Goal: Information Seeking & Learning: Check status

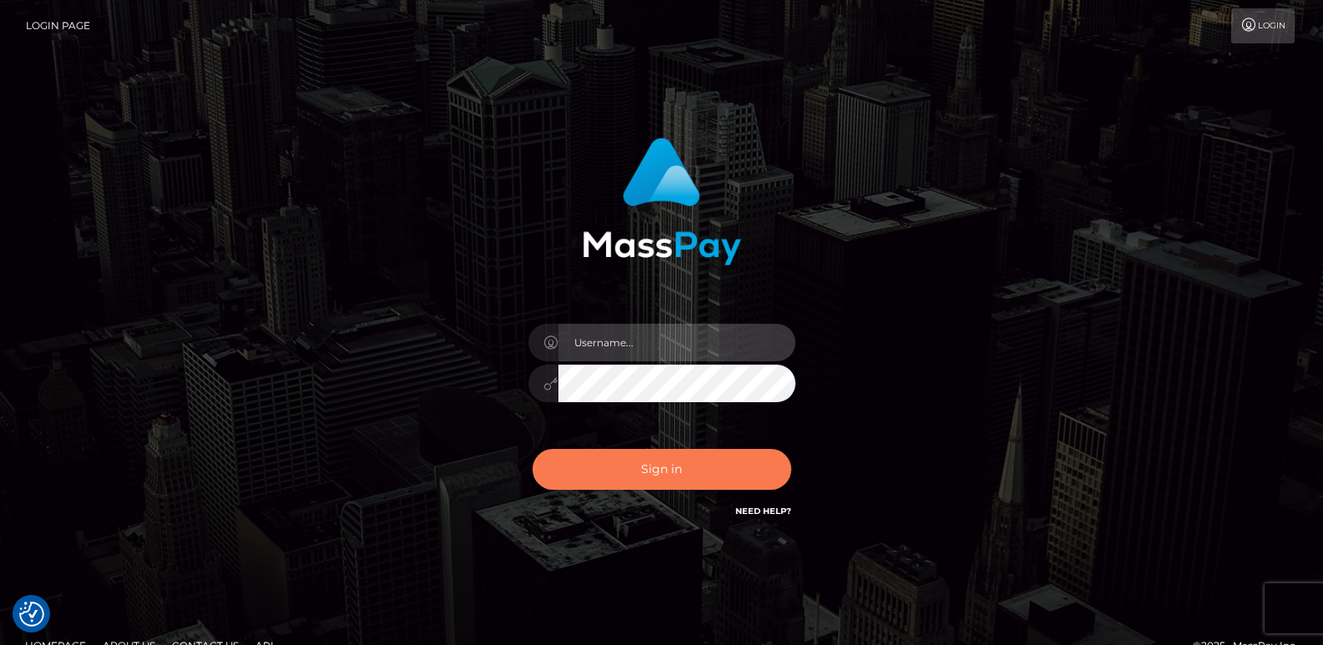
type input "[DOMAIN_NAME]"
click at [666, 477] on button "Sign in" at bounding box center [662, 469] width 259 height 41
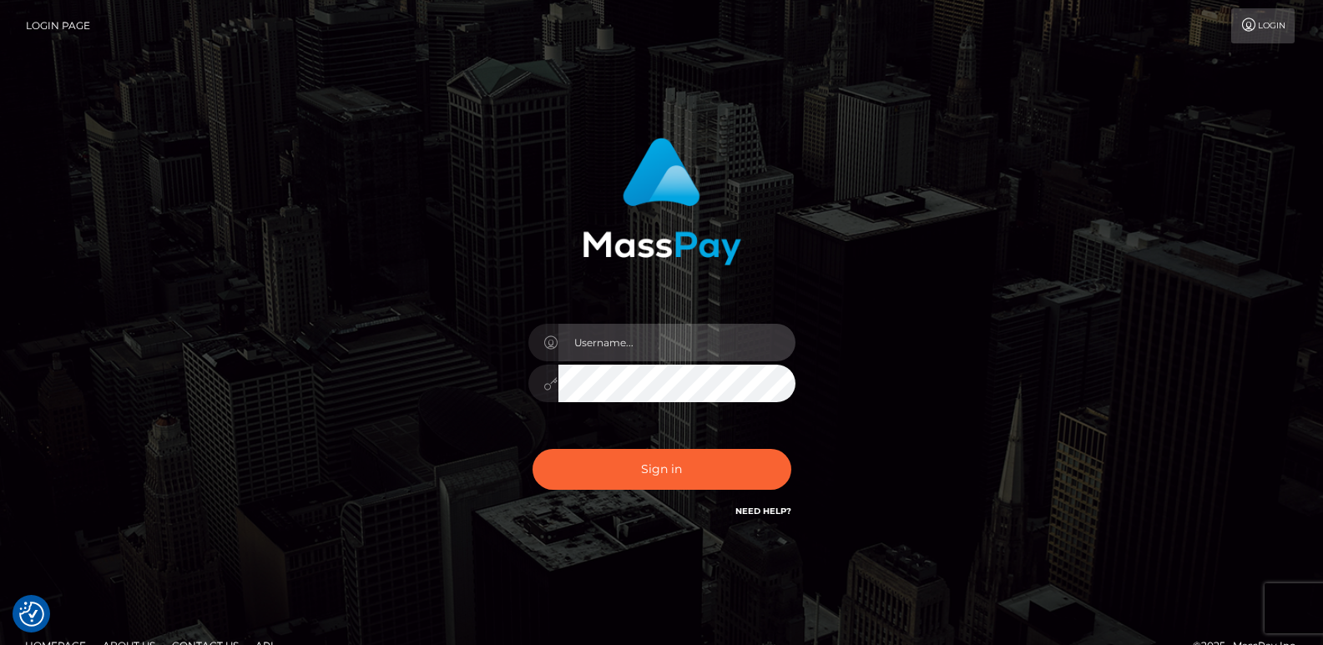
type input "[DOMAIN_NAME]"
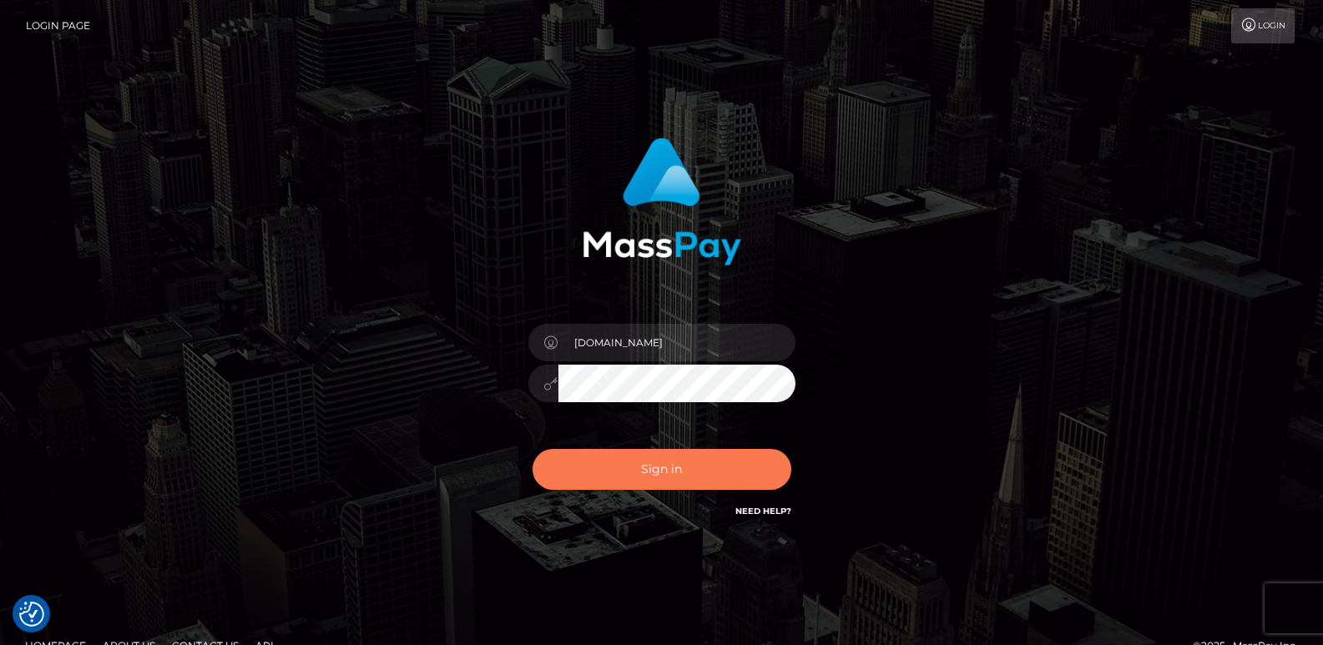
click at [666, 477] on button "Sign in" at bounding box center [662, 469] width 259 height 41
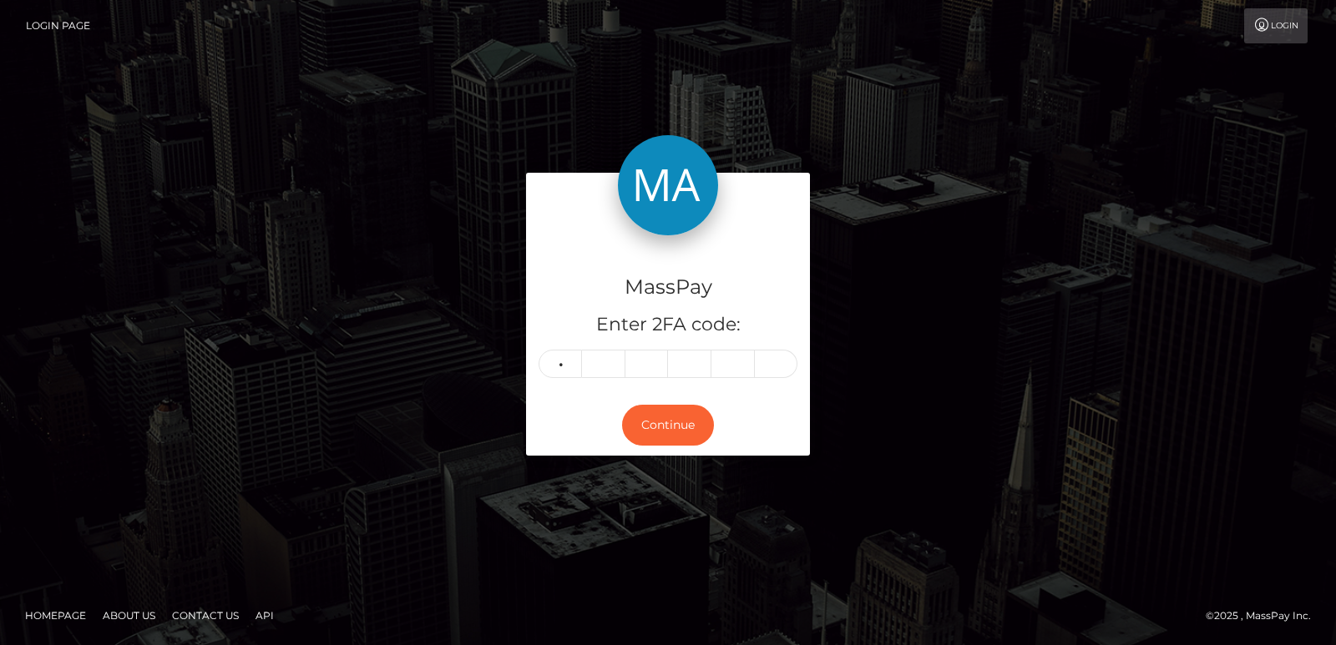
type input "0"
type input "5"
type input "6"
type input "5"
type input "3"
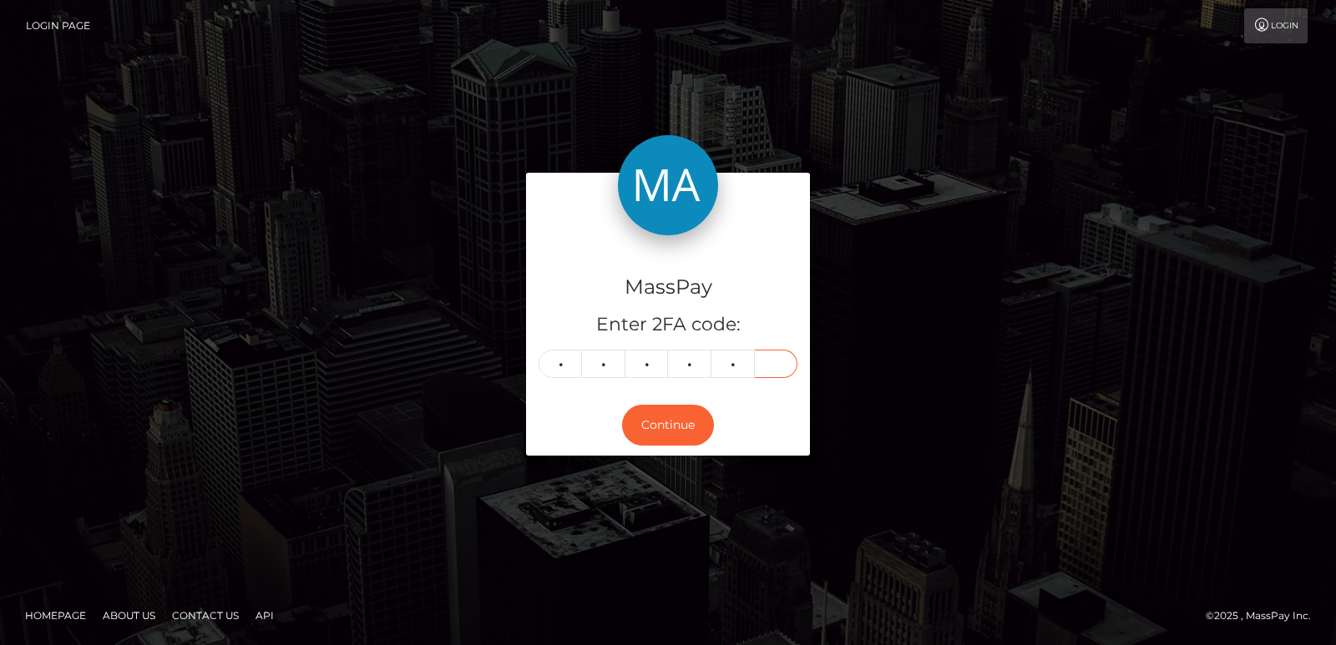
type input "1"
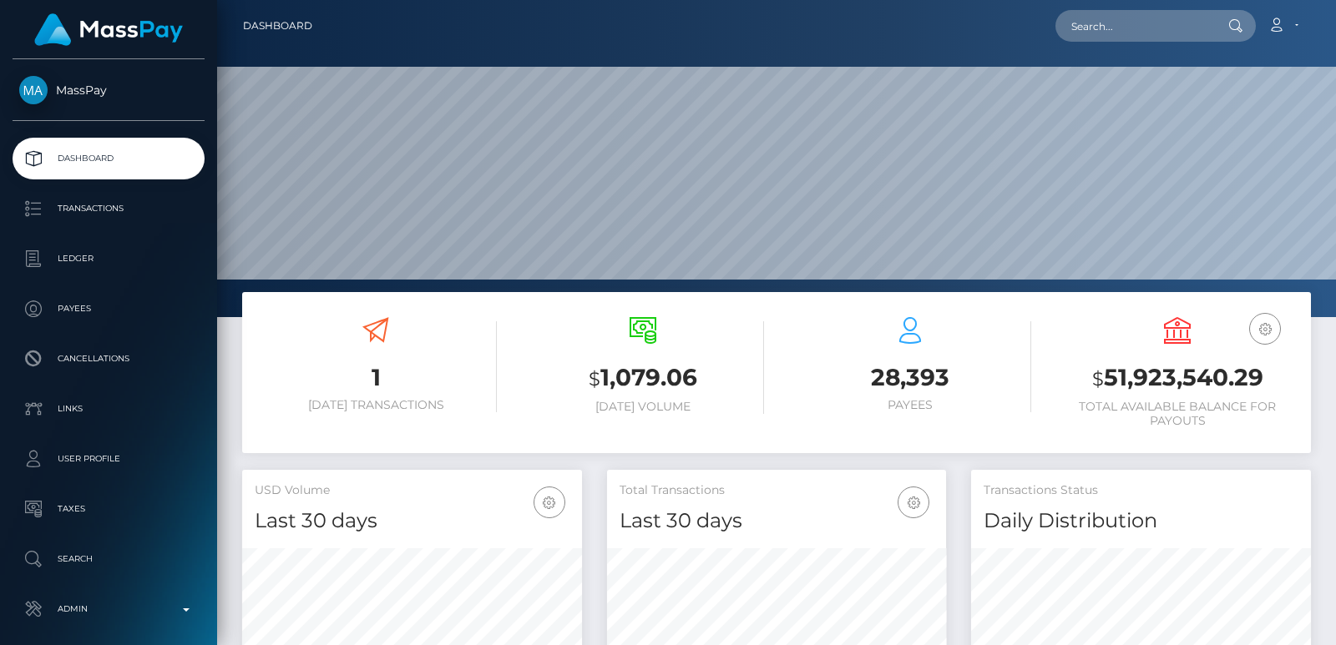
scroll to position [296, 339]
click at [1106, 8] on div "Loading... Loading... Account Edit Profile Logout" at bounding box center [818, 25] width 984 height 35
click at [1096, 28] on input "text" at bounding box center [1133, 26] width 157 height 32
paste input "yhumiemoral@gmail.com"
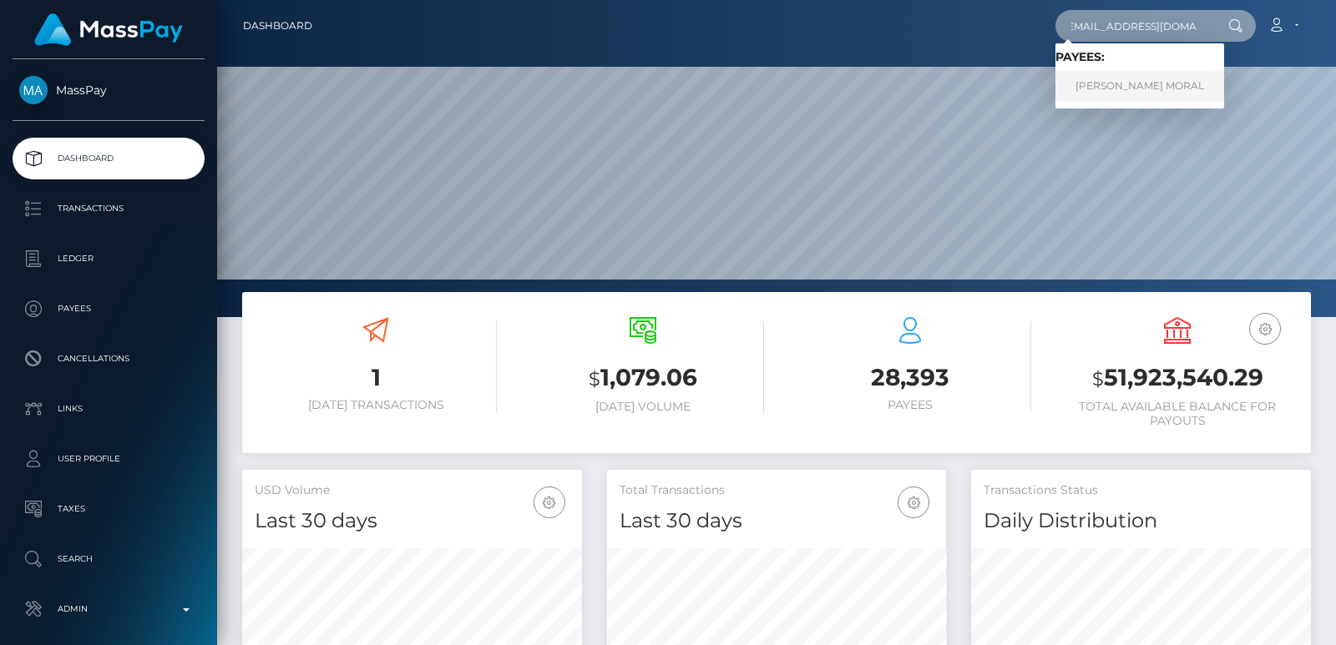
type input "yhumiemoral@gmail.com"
click at [1089, 82] on link "JERRYSON GAYONA MORAL" at bounding box center [1139, 86] width 169 height 31
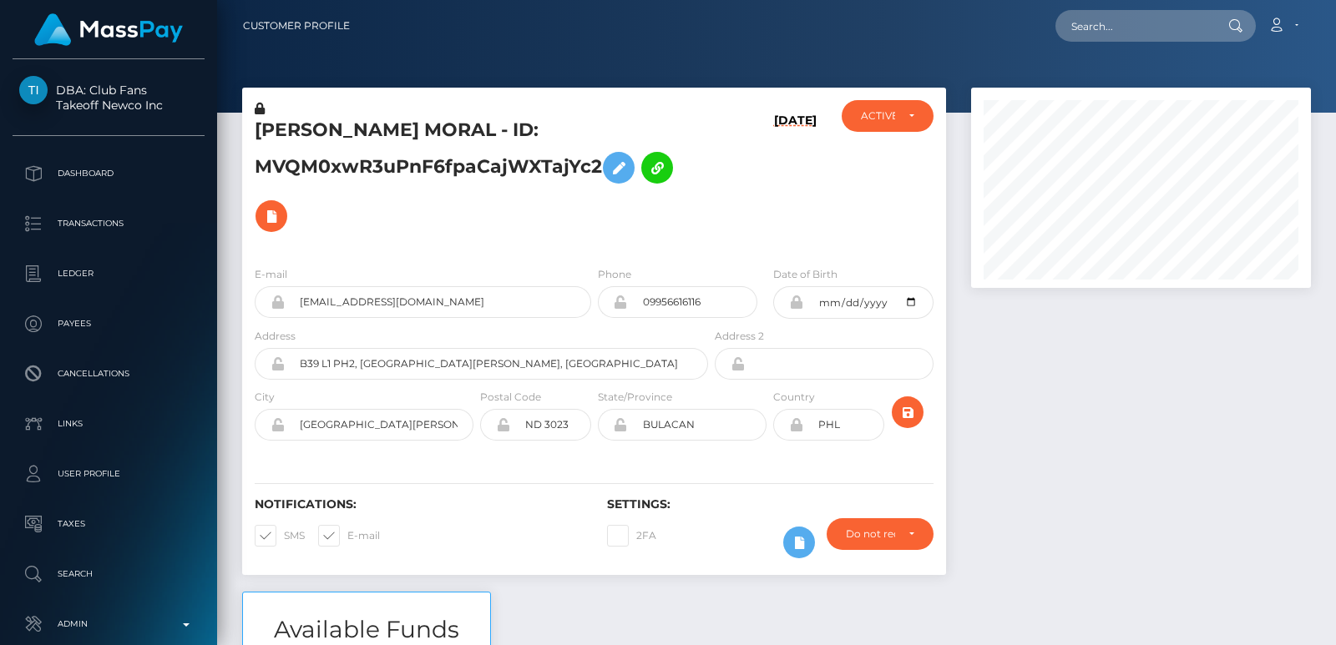
scroll to position [2156, 0]
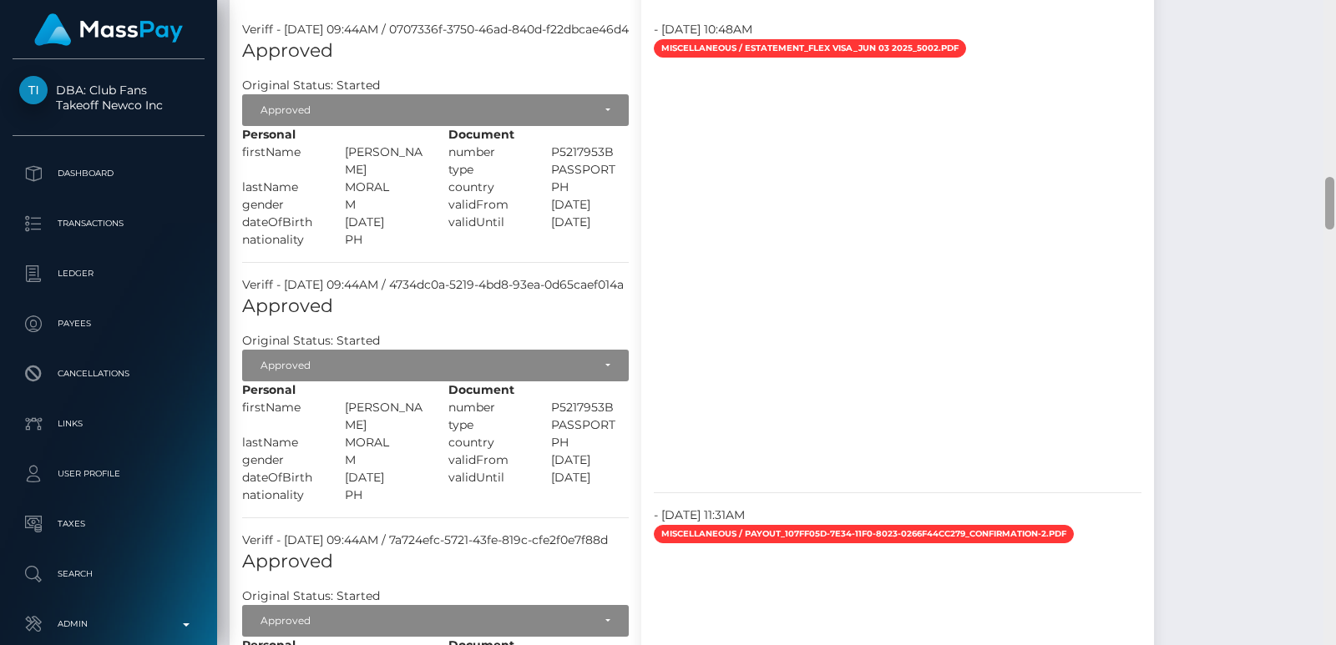
click at [1326, 5] on div at bounding box center [1329, 322] width 13 height 645
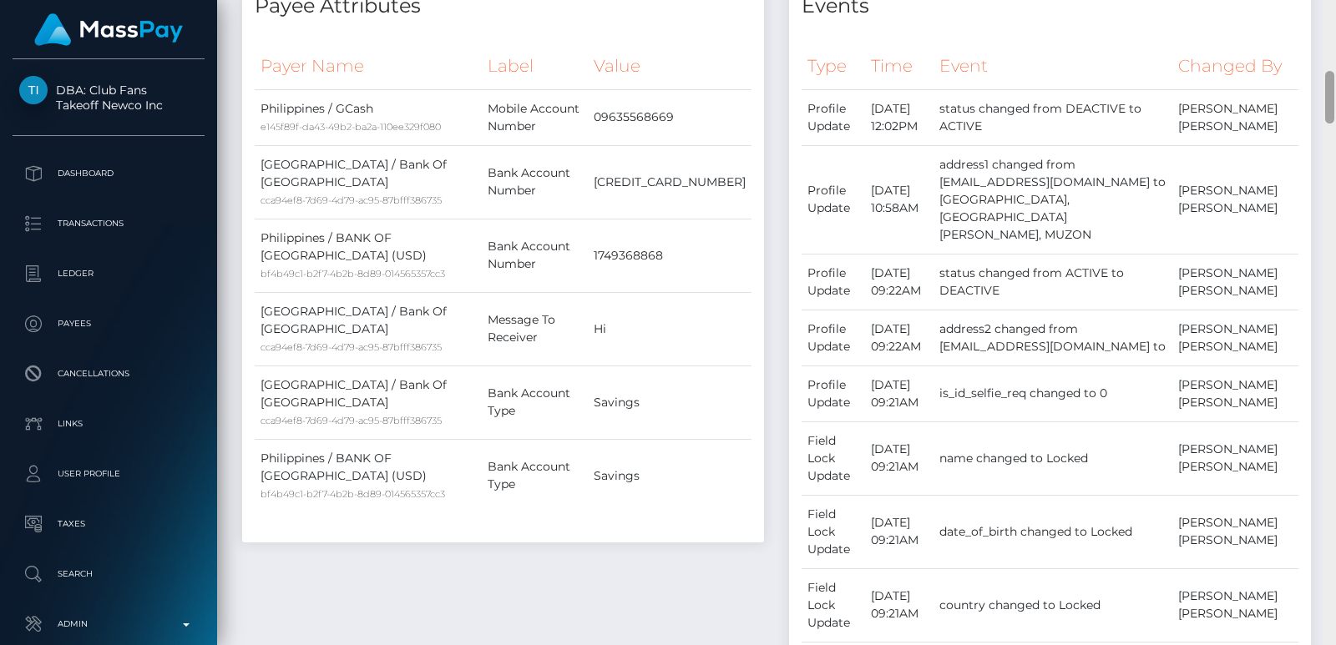
click at [1326, 6] on div at bounding box center [1329, 322] width 13 height 645
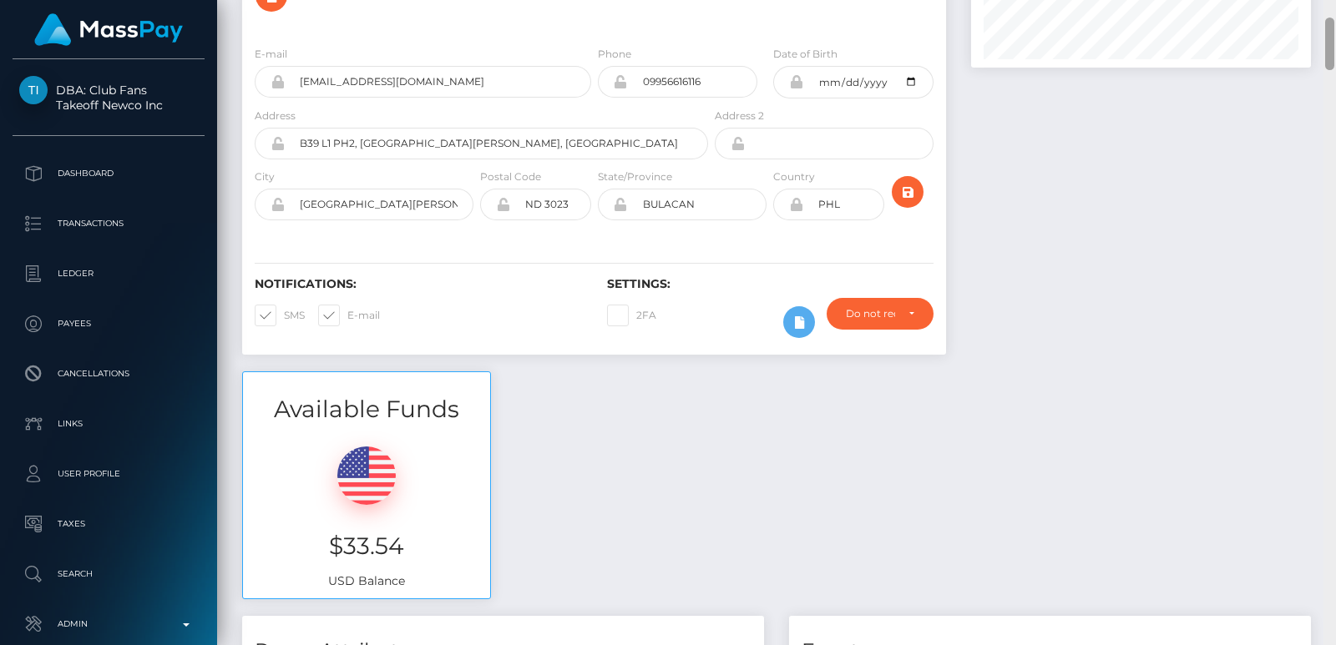
click at [1326, 6] on div at bounding box center [1329, 322] width 13 height 645
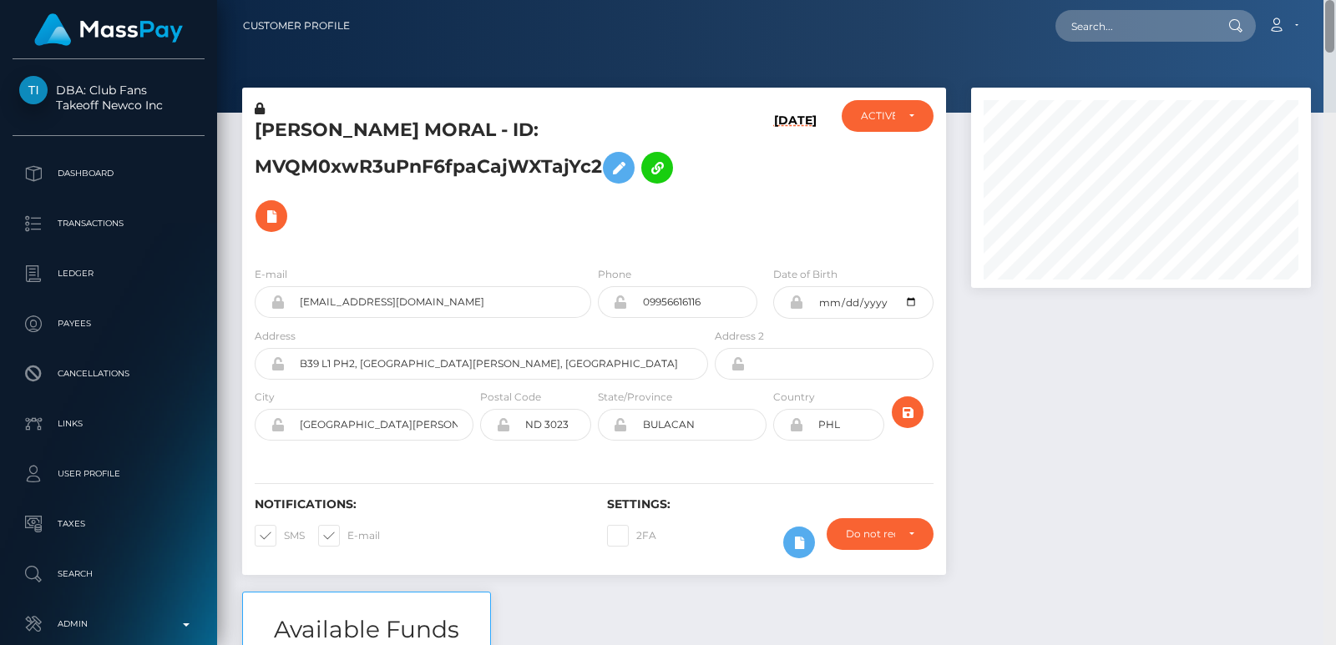
click at [1326, 6] on div "Customer Profile Loading... Loading..." at bounding box center [776, 322] width 1119 height 645
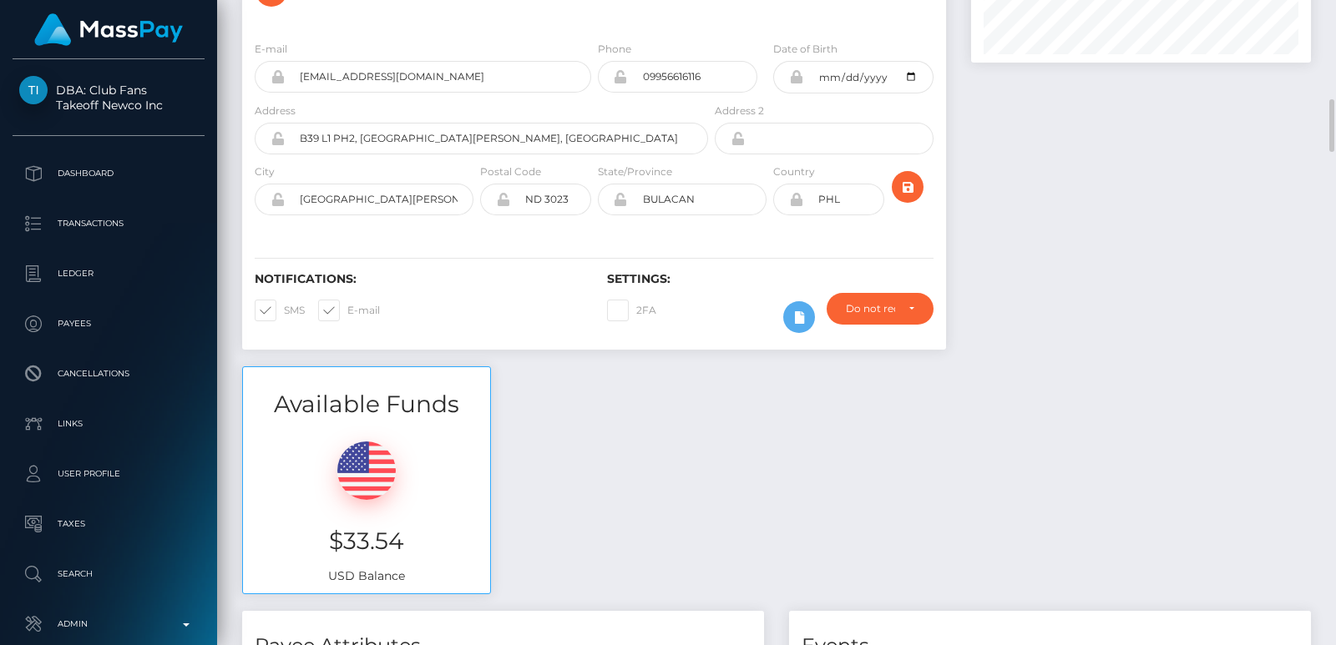
scroll to position [326, 0]
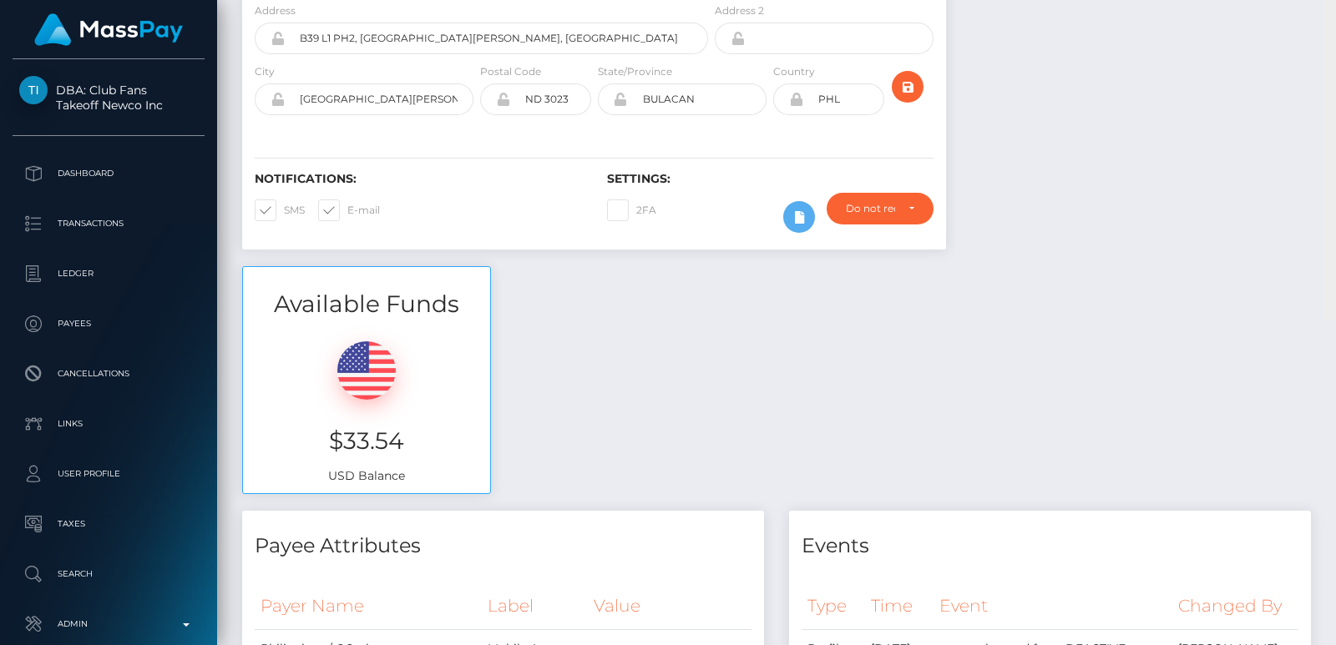
click at [1328, 19] on div "Customer Profile Loading... Loading..." at bounding box center [776, 322] width 1119 height 645
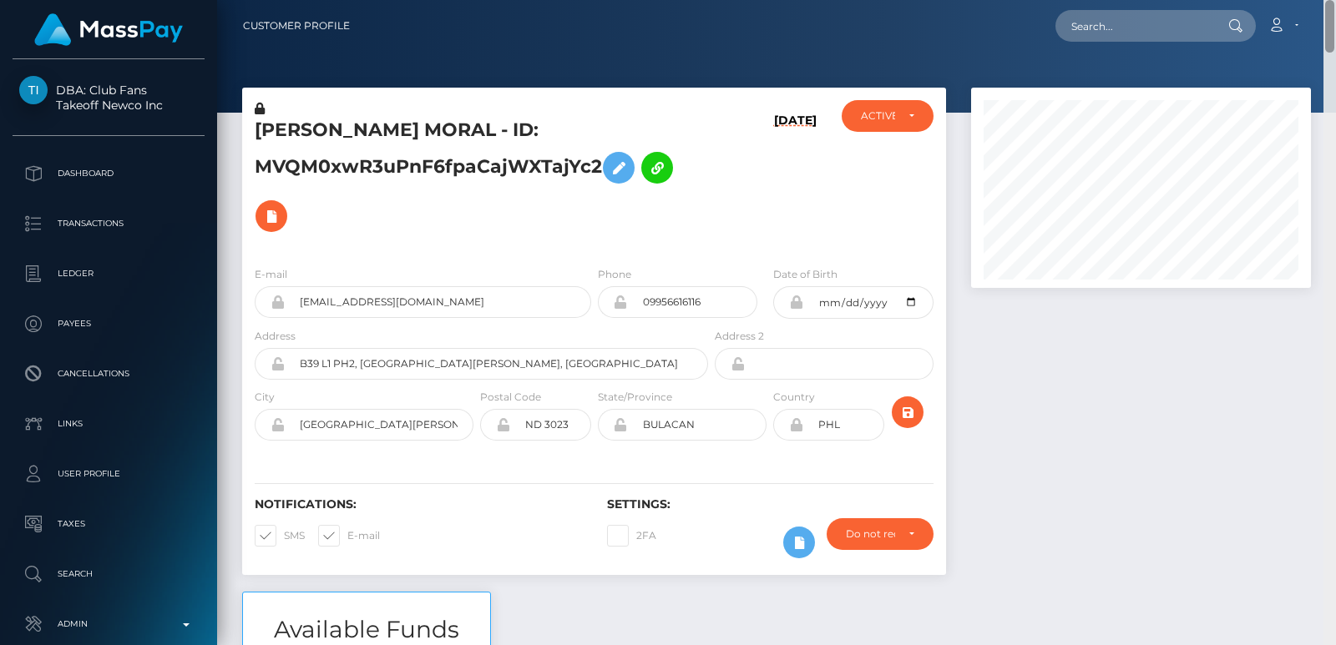
click at [1328, 19] on nav "Customer Profile Loading... Loading... Account" at bounding box center [776, 26] width 1119 height 52
click at [1091, 16] on input "text" at bounding box center [1133, 26] width 157 height 32
paste input "ofmgp1996@gmail.com"
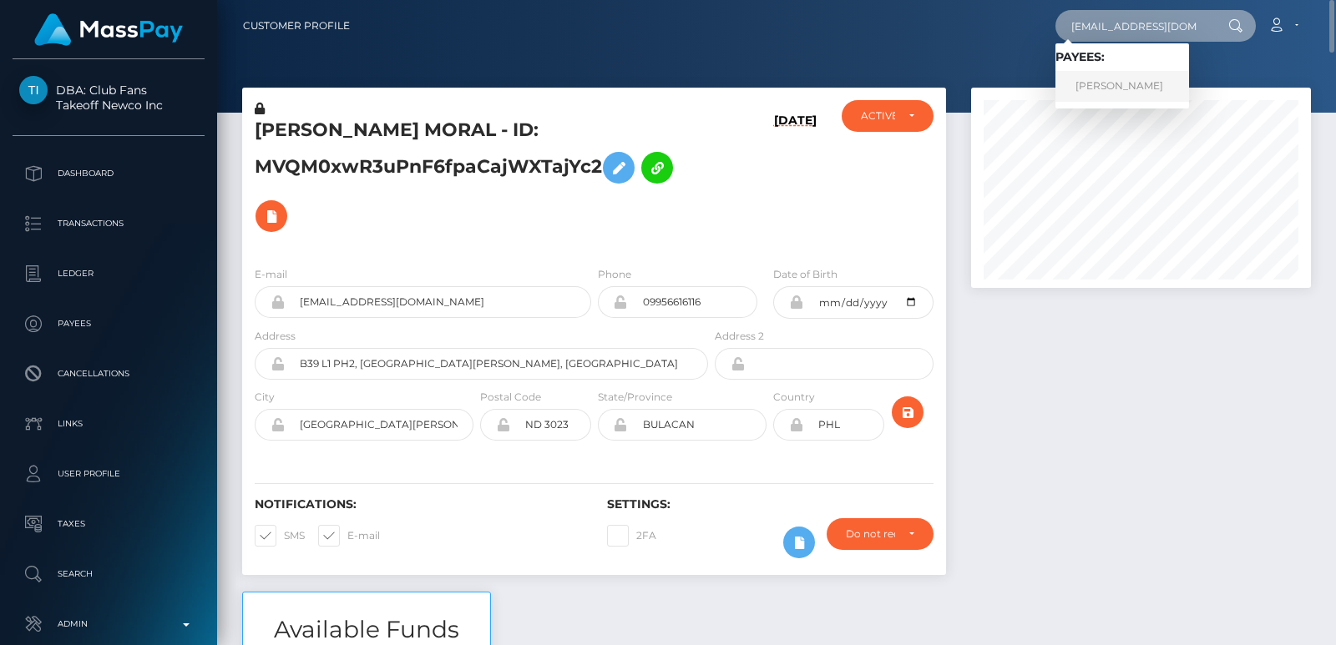
type input "ofmgp1996@gmail.com"
click at [1091, 83] on link "Guilherme Pescuma" at bounding box center [1122, 86] width 134 height 31
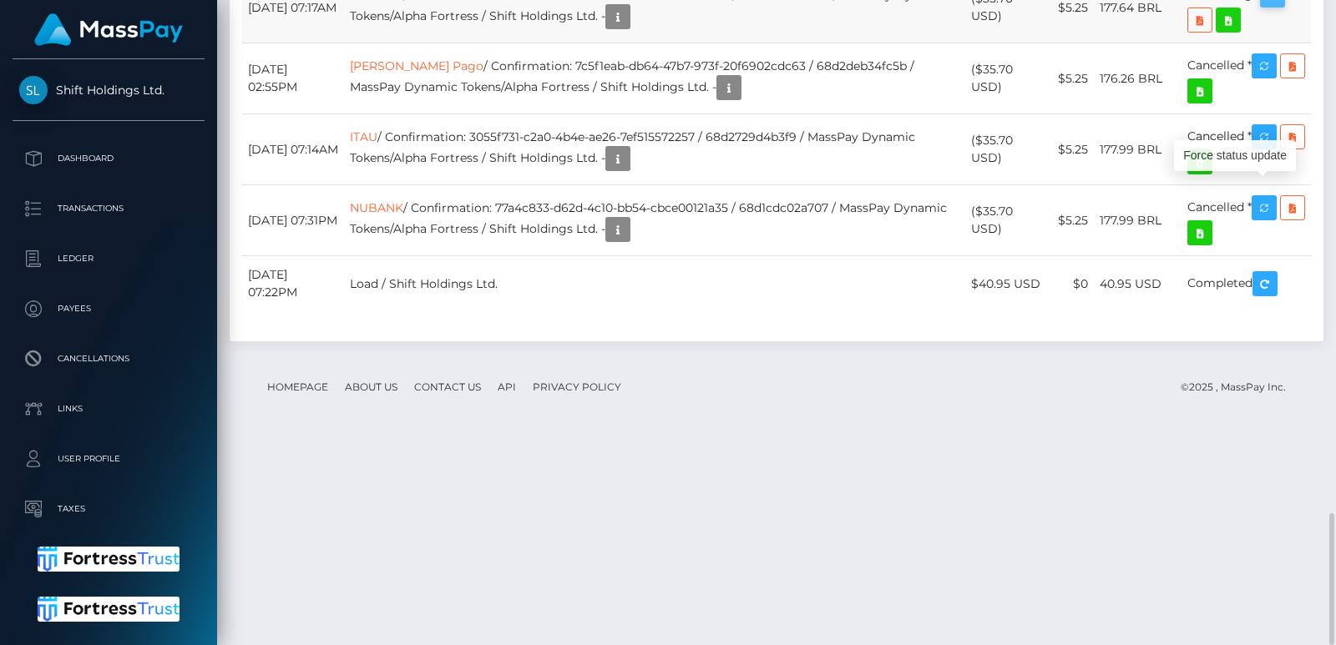
scroll to position [200, 339]
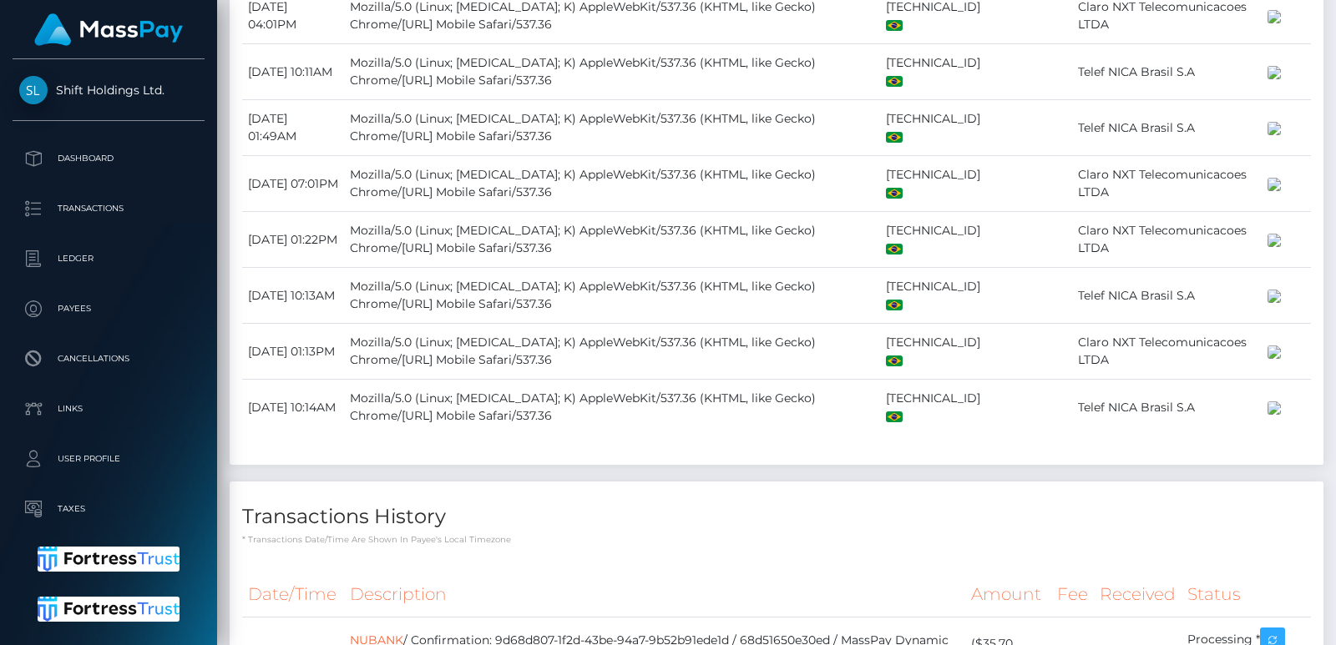
click at [1335, 18] on div at bounding box center [1329, 322] width 13 height 645
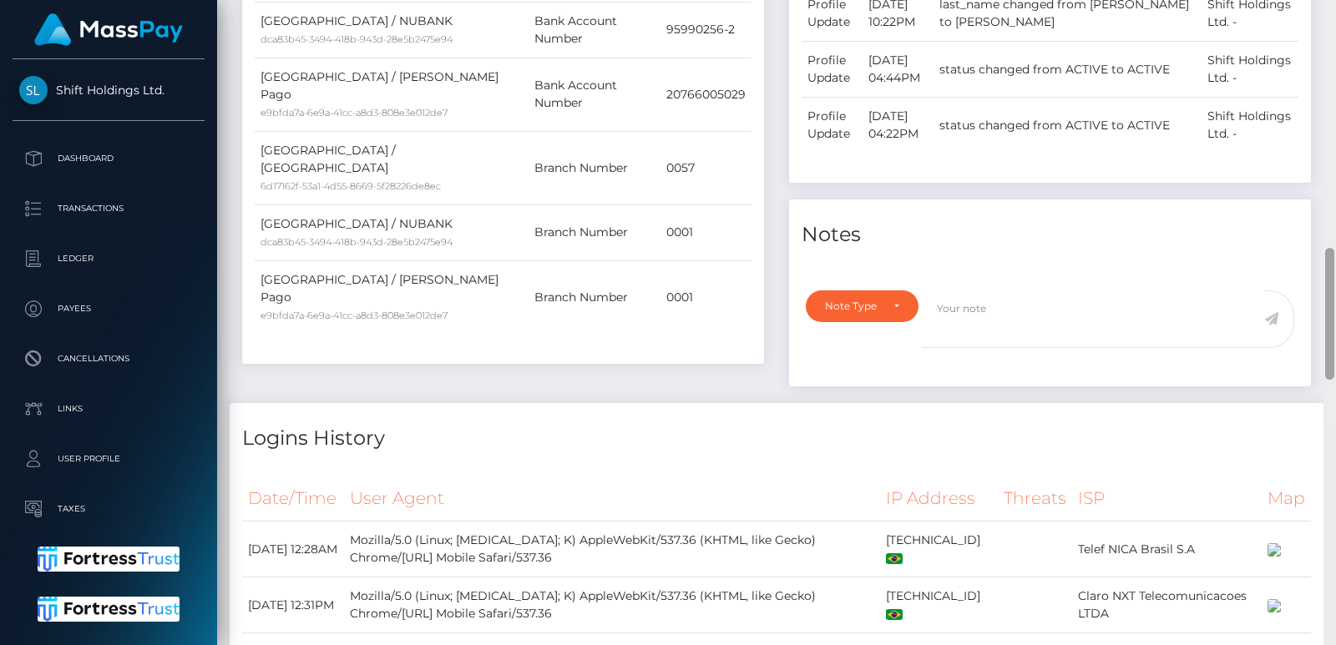
scroll to position [560, 0]
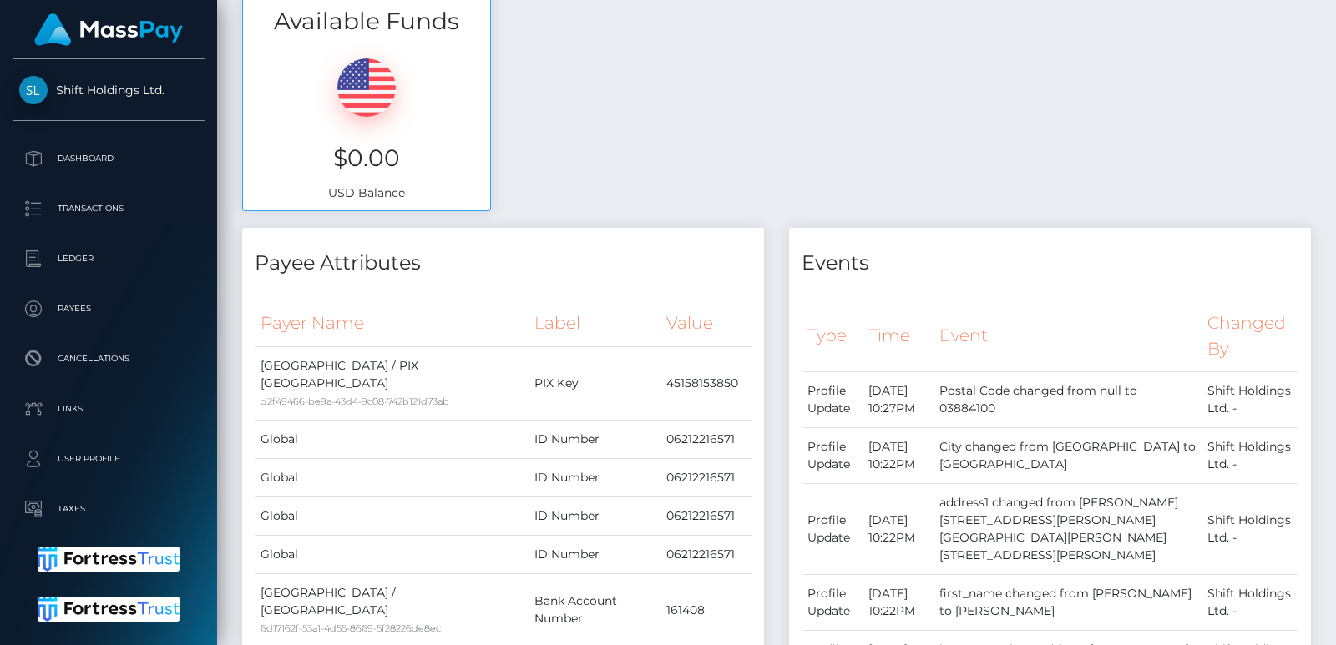
click at [1335, 18] on div "Customer Profile Loading... Loading..." at bounding box center [776, 322] width 1119 height 645
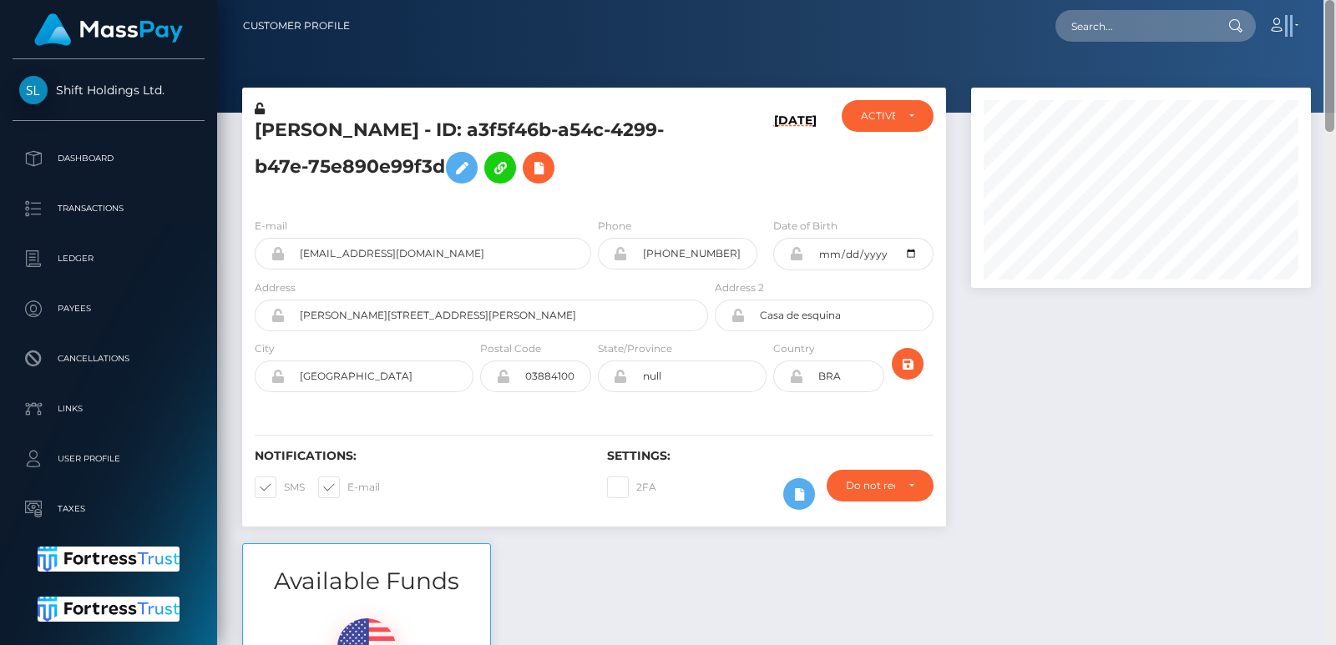
click at [1335, 18] on nav "Customer Profile Loading... Loading... Account" at bounding box center [776, 26] width 1119 height 52
click at [1175, 26] on input "text" at bounding box center [1133, 26] width 157 height 32
paste input "azullage53@gmail.com"
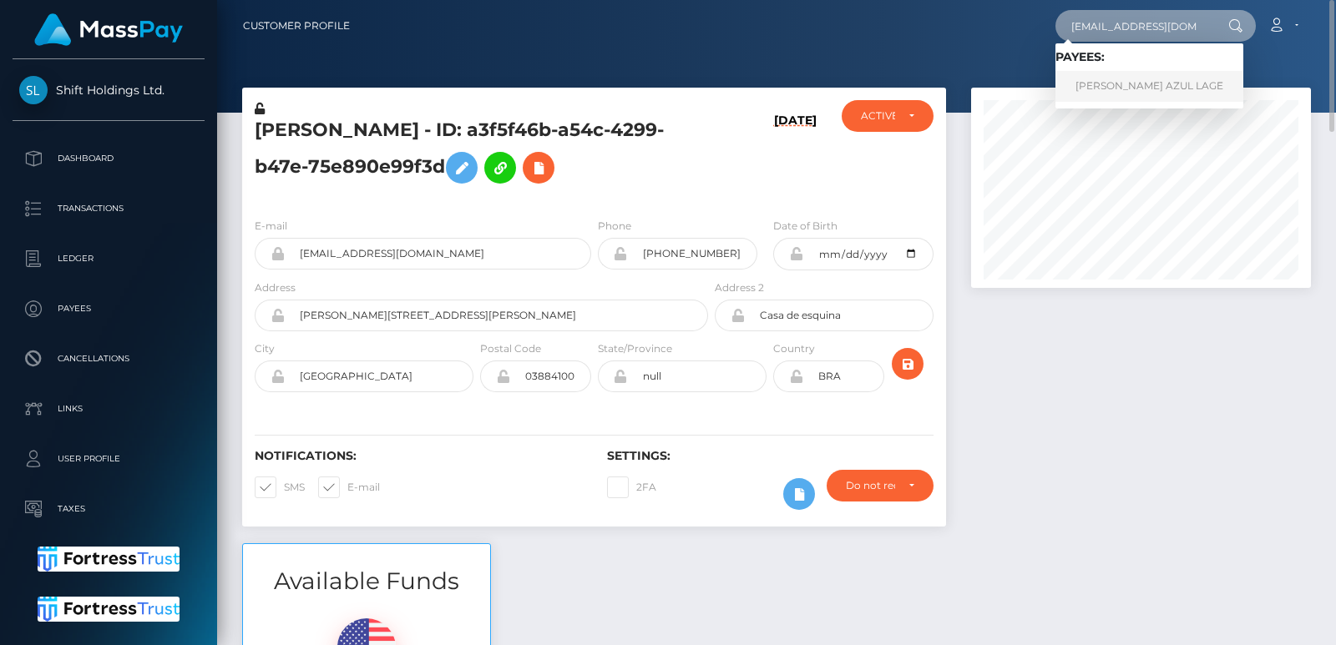
type input "azullage53@gmail.com"
click at [1187, 90] on link "MARIA AZUL LAGE" at bounding box center [1149, 86] width 188 height 31
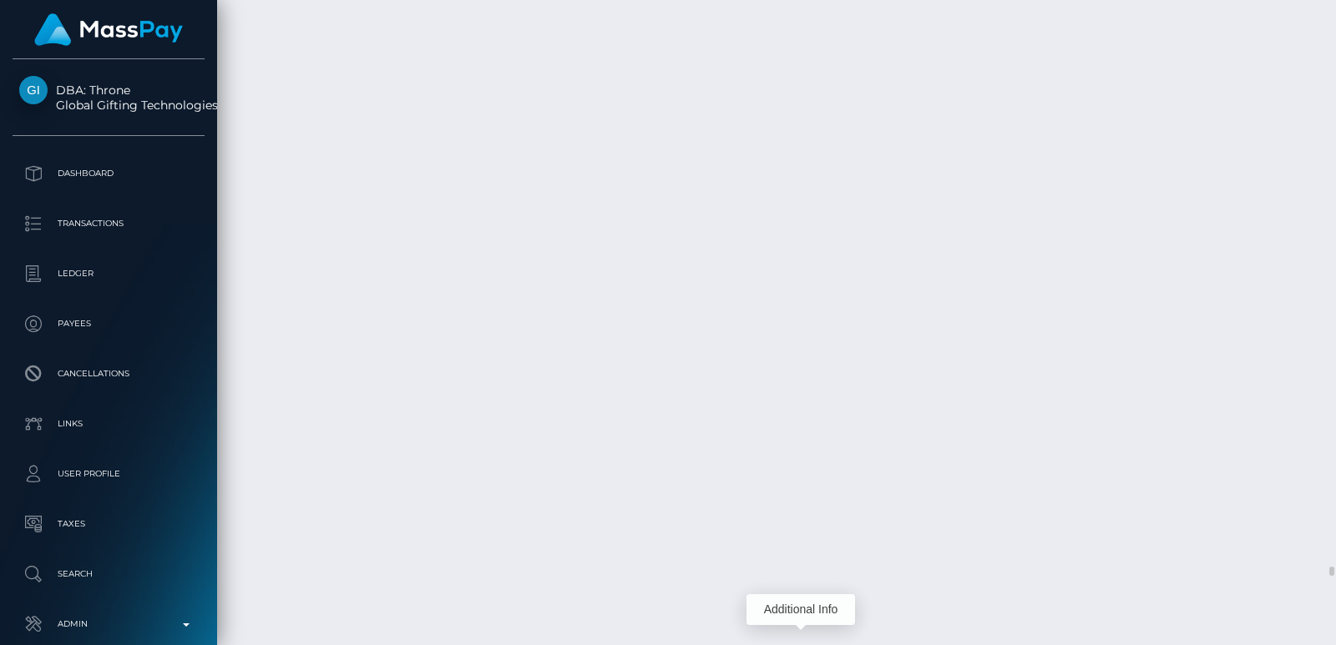
scroll to position [200, 339]
click at [787, 607] on div "Additional Info" at bounding box center [800, 609] width 109 height 31
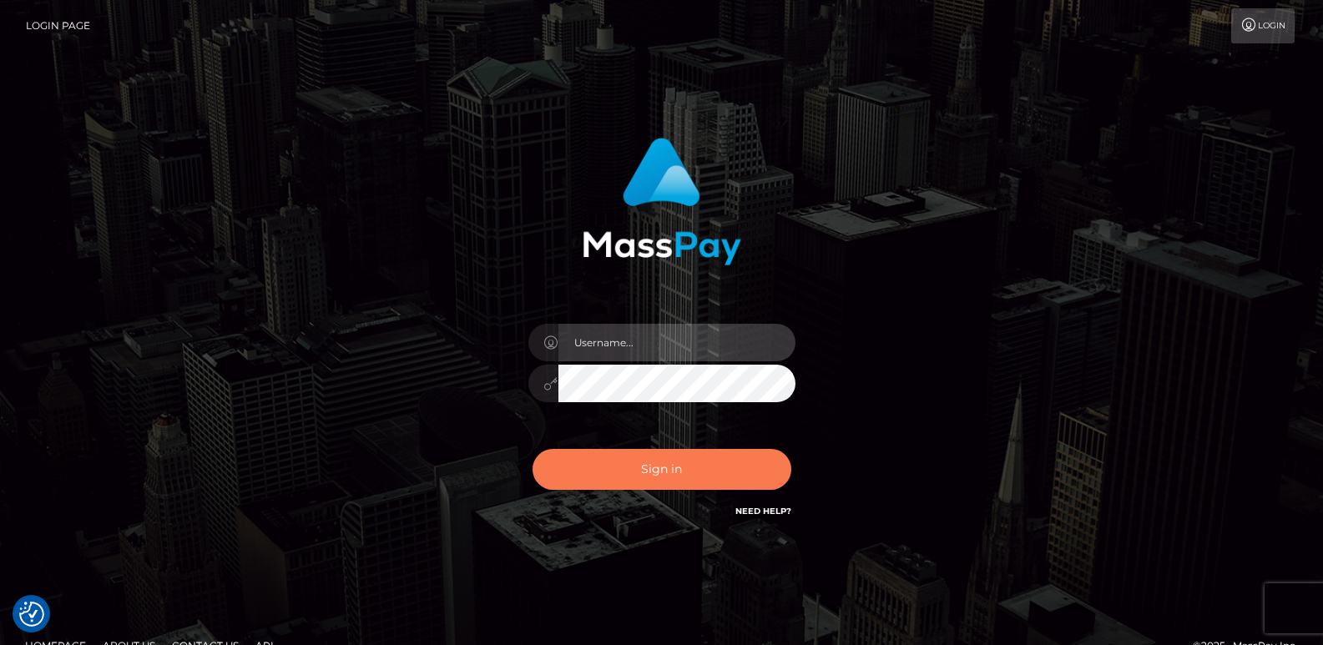
type input "[DOMAIN_NAME]"
click at [574, 454] on button "Sign in" at bounding box center [662, 469] width 259 height 41
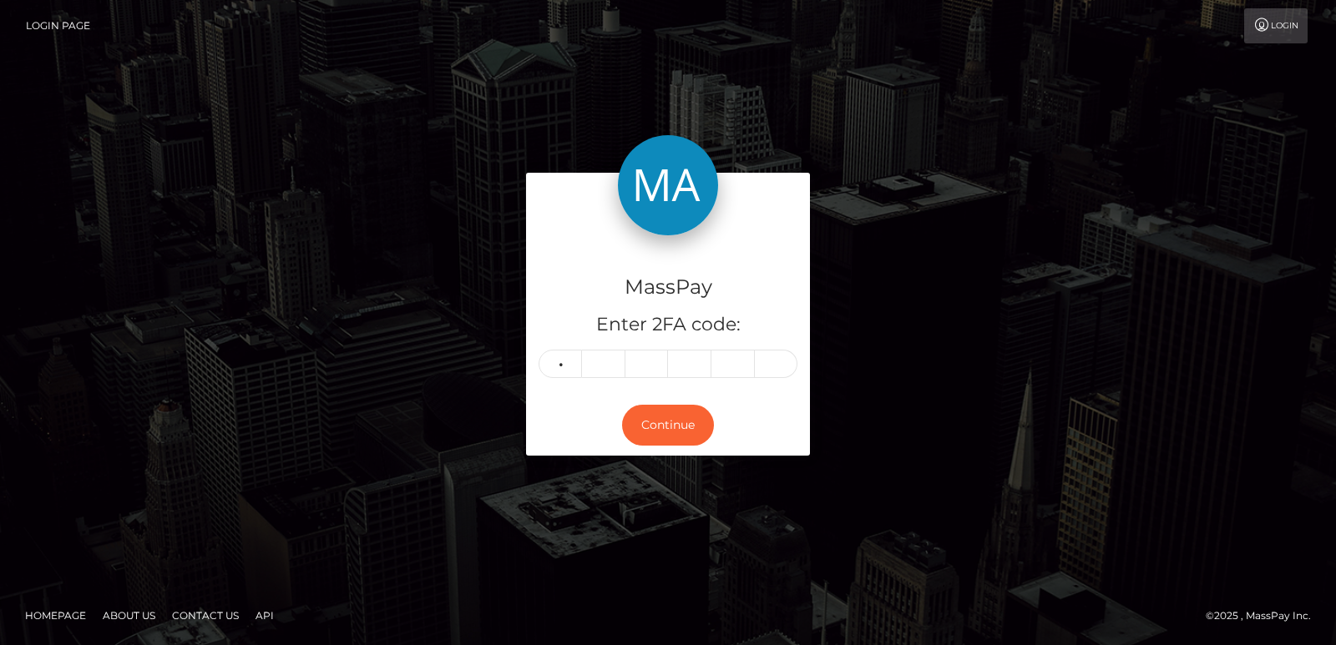
type input "9"
type input "1"
type input "9"
type input "1"
type input "3"
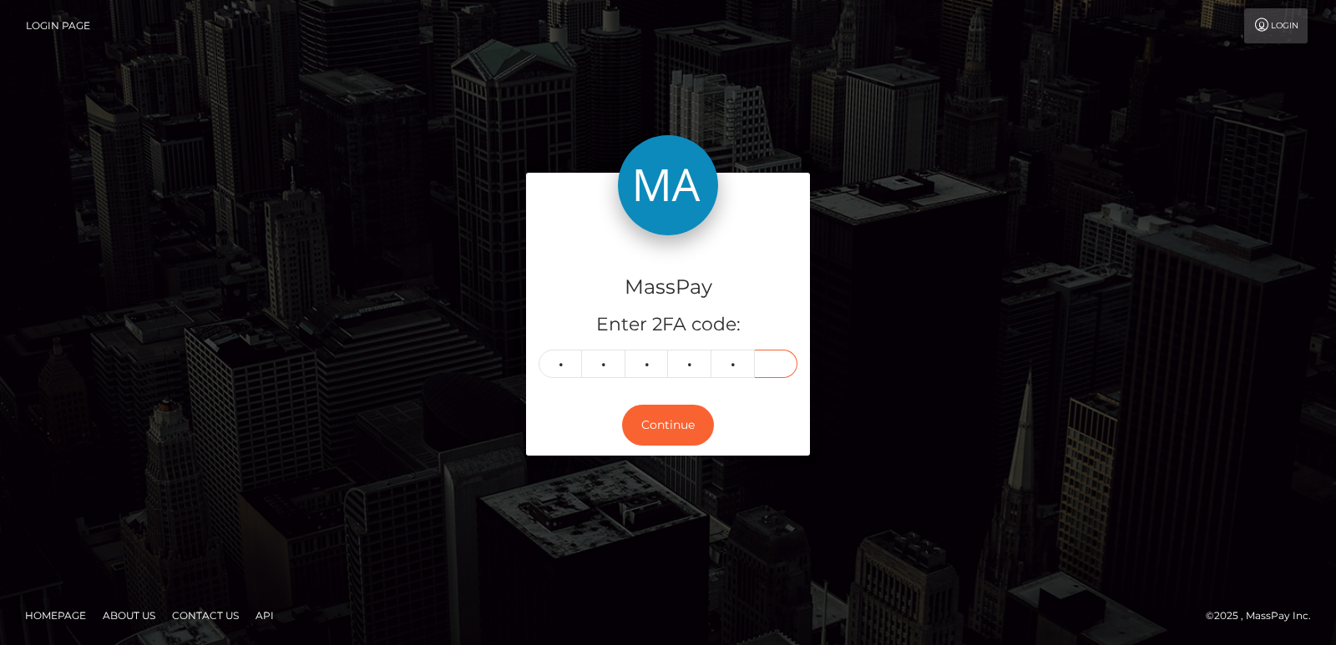
type input "1"
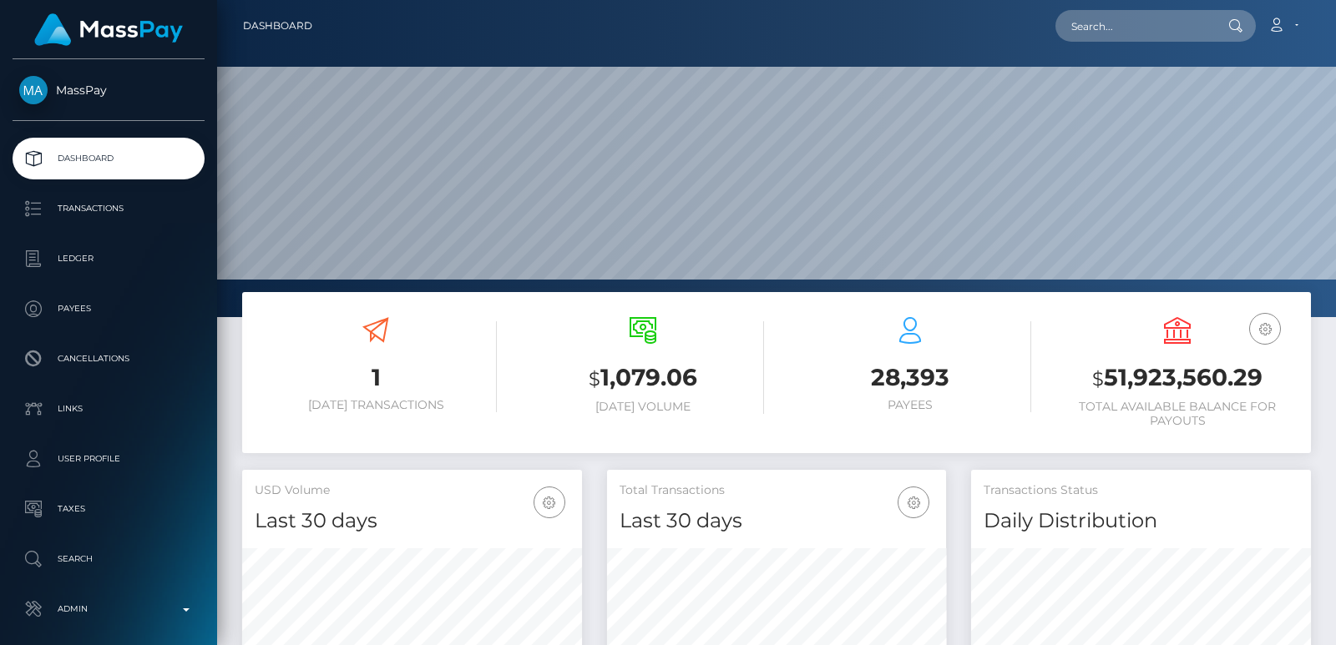
scroll to position [296, 339]
click at [1079, 29] on input "text" at bounding box center [1133, 26] width 157 height 32
paste input "[EMAIL_ADDRESS][DOMAIN_NAME]"
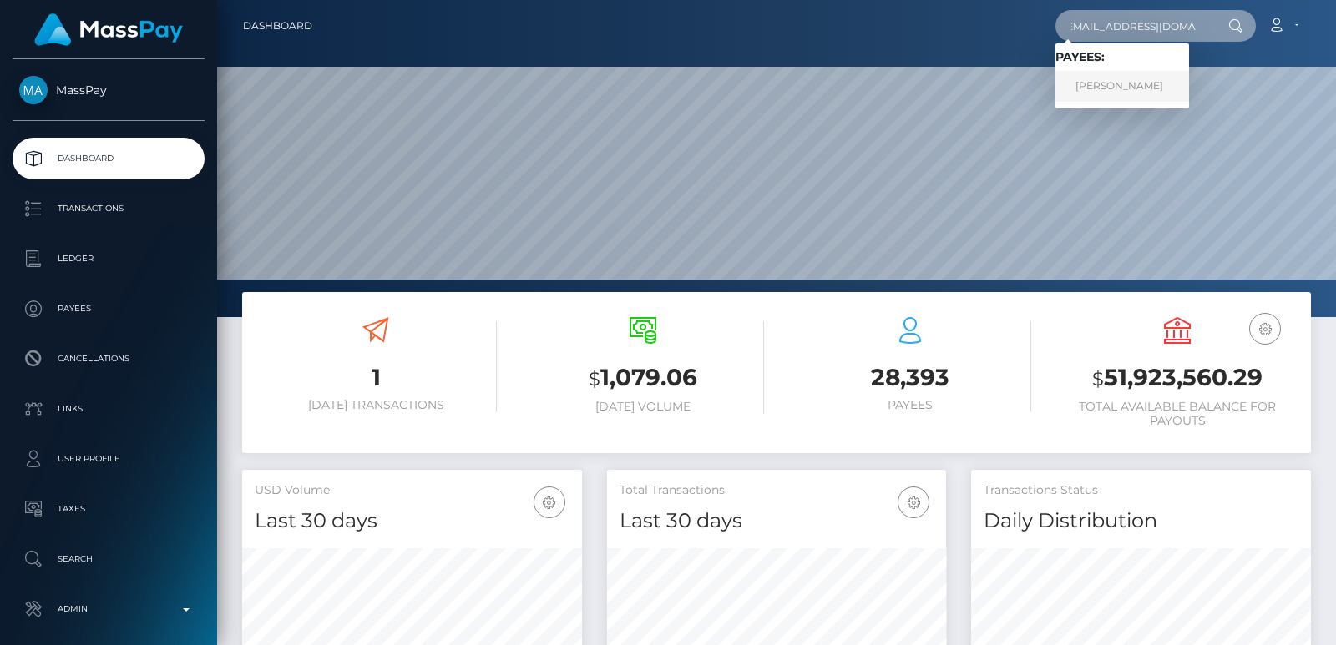
type input "[EMAIL_ADDRESS][DOMAIN_NAME]"
click at [1134, 86] on link "[PERSON_NAME]" at bounding box center [1122, 86] width 134 height 31
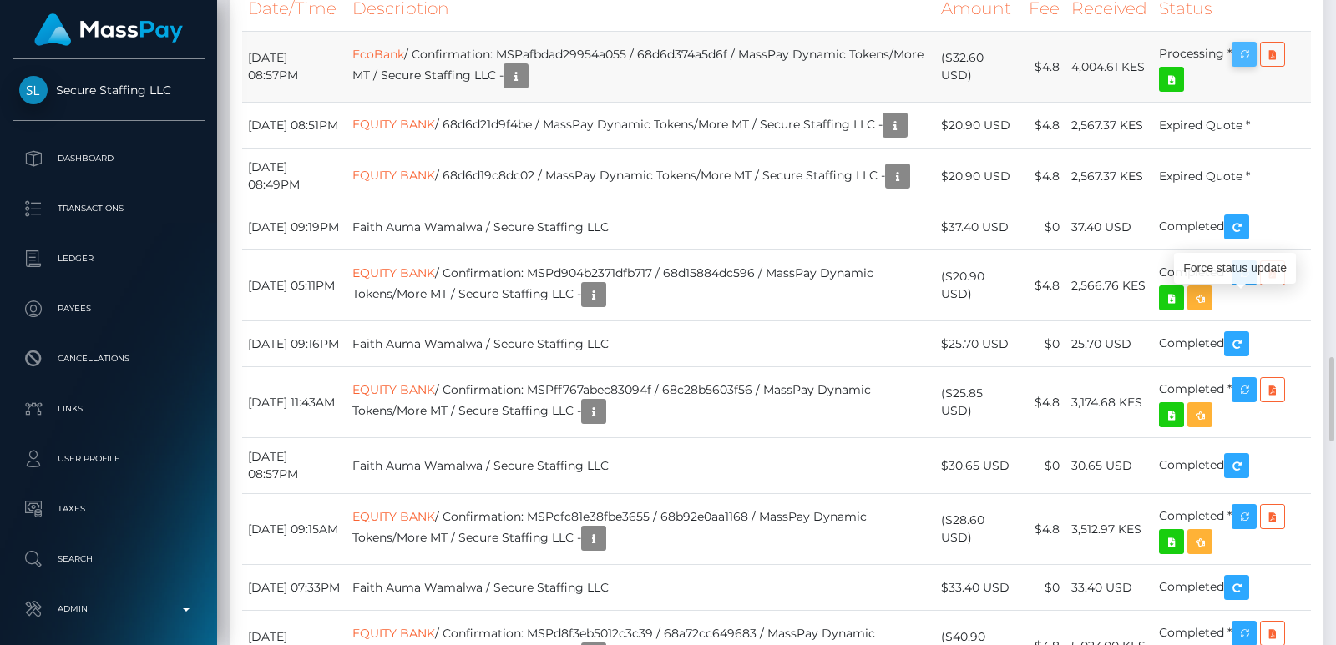
scroll to position [200, 339]
click at [1254, 65] on icon "button" at bounding box center [1244, 54] width 20 height 21
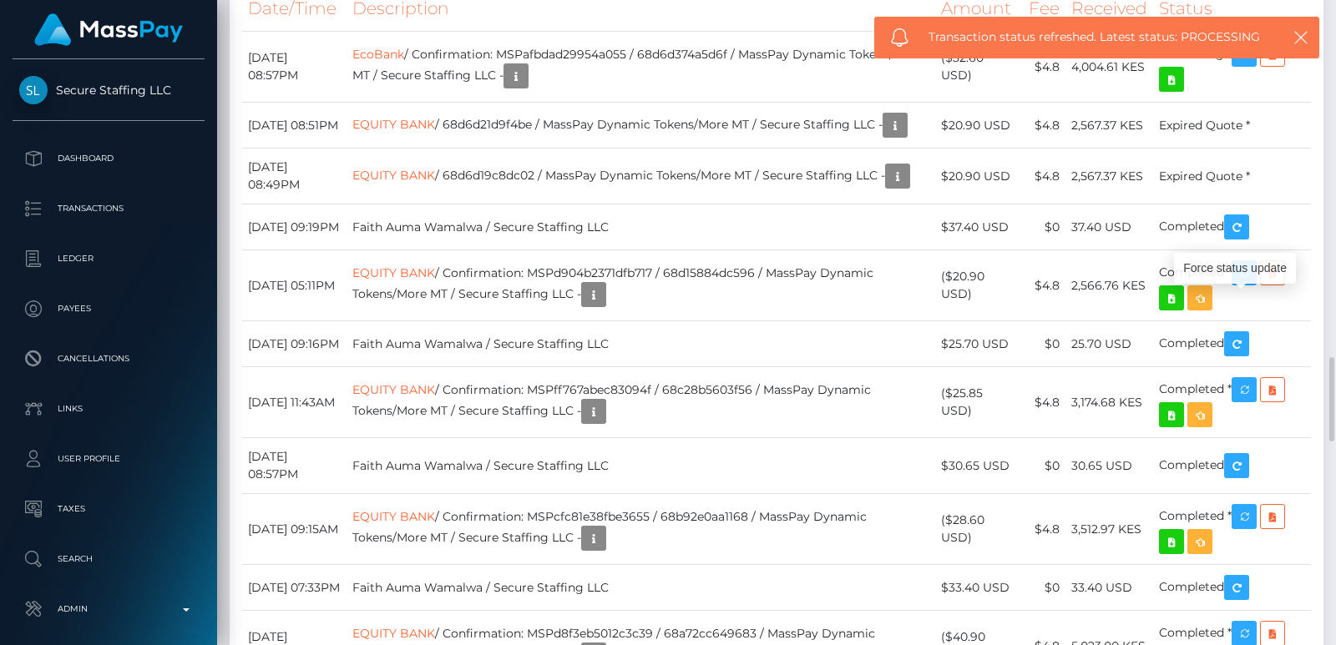
drag, startPoint x: 1256, startPoint y: 311, endPoint x: 594, endPoint y: 166, distance: 677.6
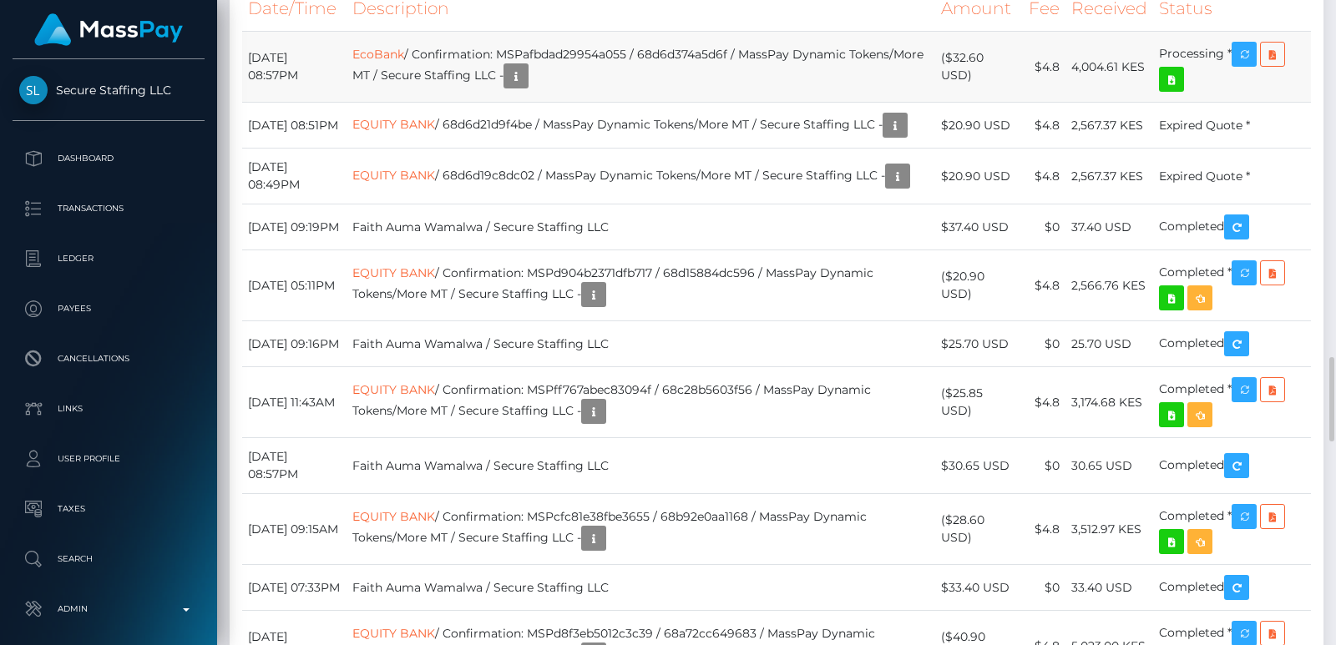
click at [643, 103] on td "EcoBank / Confirmation: MSPafbdad29954a055 / 68d6d374a5d6f / MassPay Dynamic To…" at bounding box center [640, 67] width 589 height 71
click at [732, 103] on td "EcoBank / Confirmation: MSPafbdad29954a055 / 68d6d374a5d6f / MassPay Dynamic To…" at bounding box center [640, 67] width 589 height 71
click at [711, 103] on td "EcoBank / Confirmation: MSPafbdad29954a055 / 68d6d374a5d6f / MassPay Dynamic To…" at bounding box center [640, 67] width 589 height 71
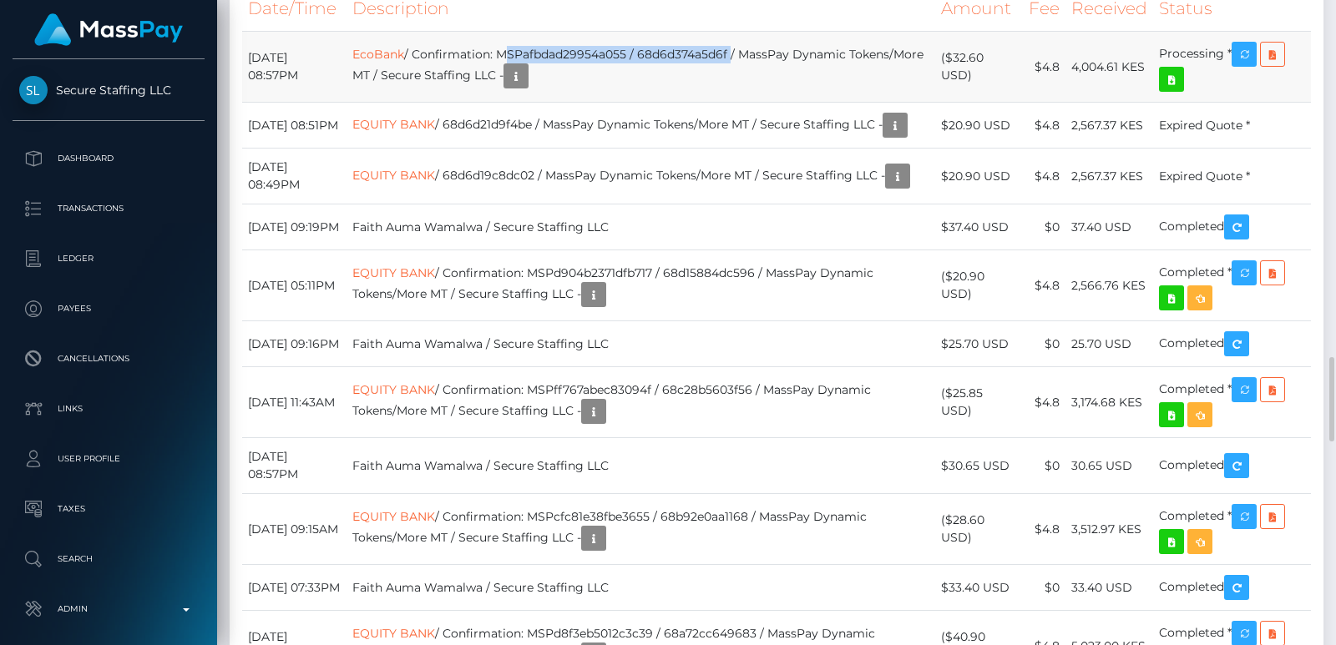
drag, startPoint x: 548, startPoint y: 312, endPoint x: 776, endPoint y: 306, distance: 228.8
click at [776, 103] on td "EcoBank / Confirmation: MSPafbdad29954a055 / 68d6d374a5d6f / MassPay Dynamic To…" at bounding box center [640, 67] width 589 height 71
copy td "MSPafbdad29954a055 / 68d6d374a5d6f"
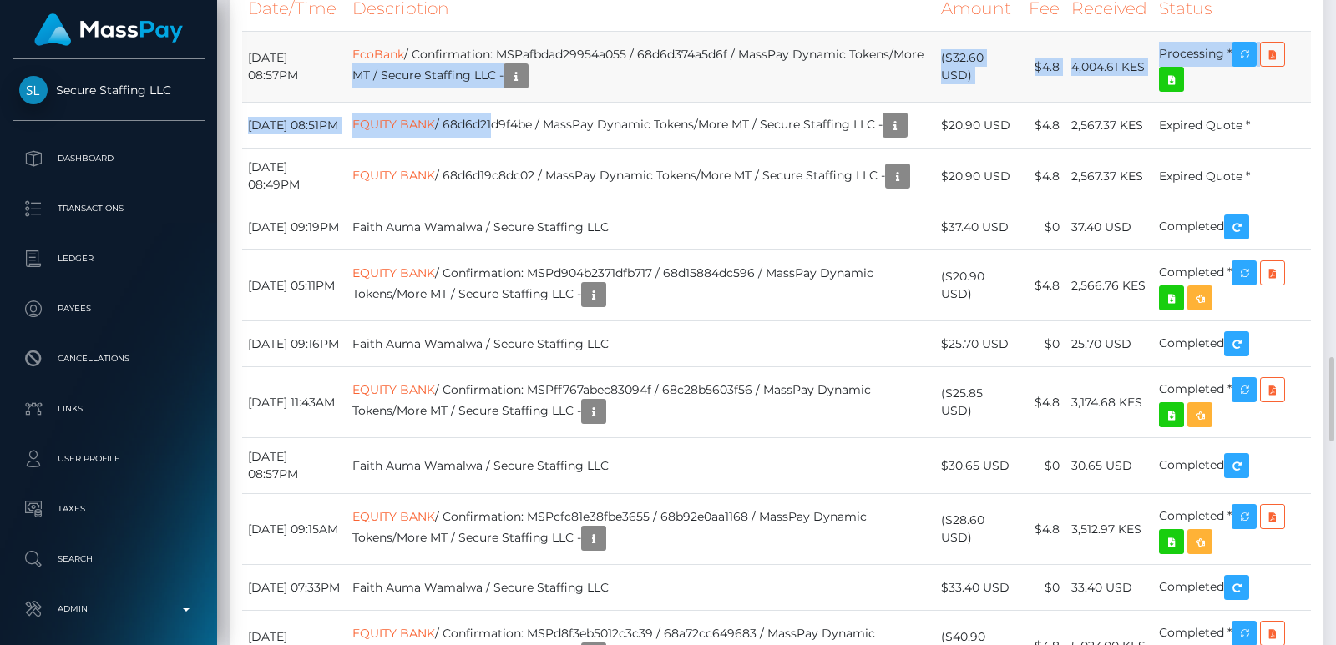
drag, startPoint x: 535, startPoint y: 382, endPoint x: 466, endPoint y: 328, distance: 87.5
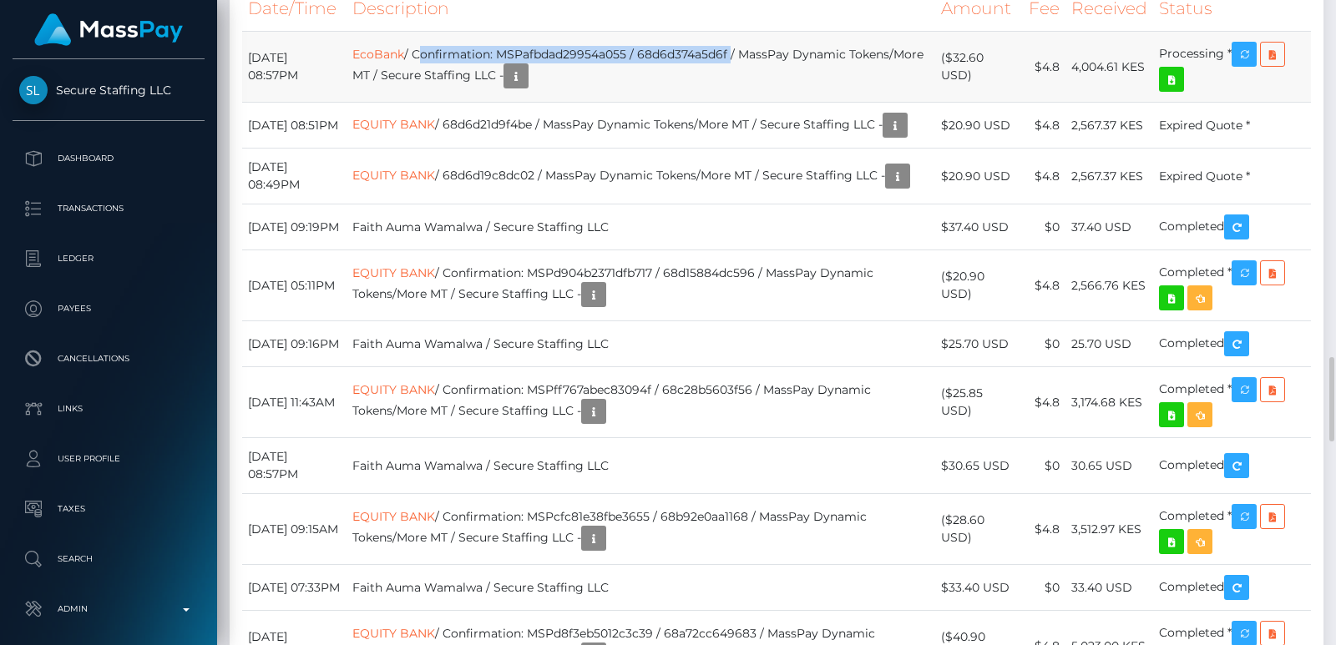
drag, startPoint x: 463, startPoint y: 310, endPoint x: 780, endPoint y: 303, distance: 316.5
click at [780, 103] on td "EcoBank / Confirmation: MSPafbdad29954a055 / 68d6d374a5d6f / MassPay Dynamic To…" at bounding box center [640, 67] width 589 height 71
copy td "Confirmation: MSPafbdad29954a055 / 68d6d374a5d6f"
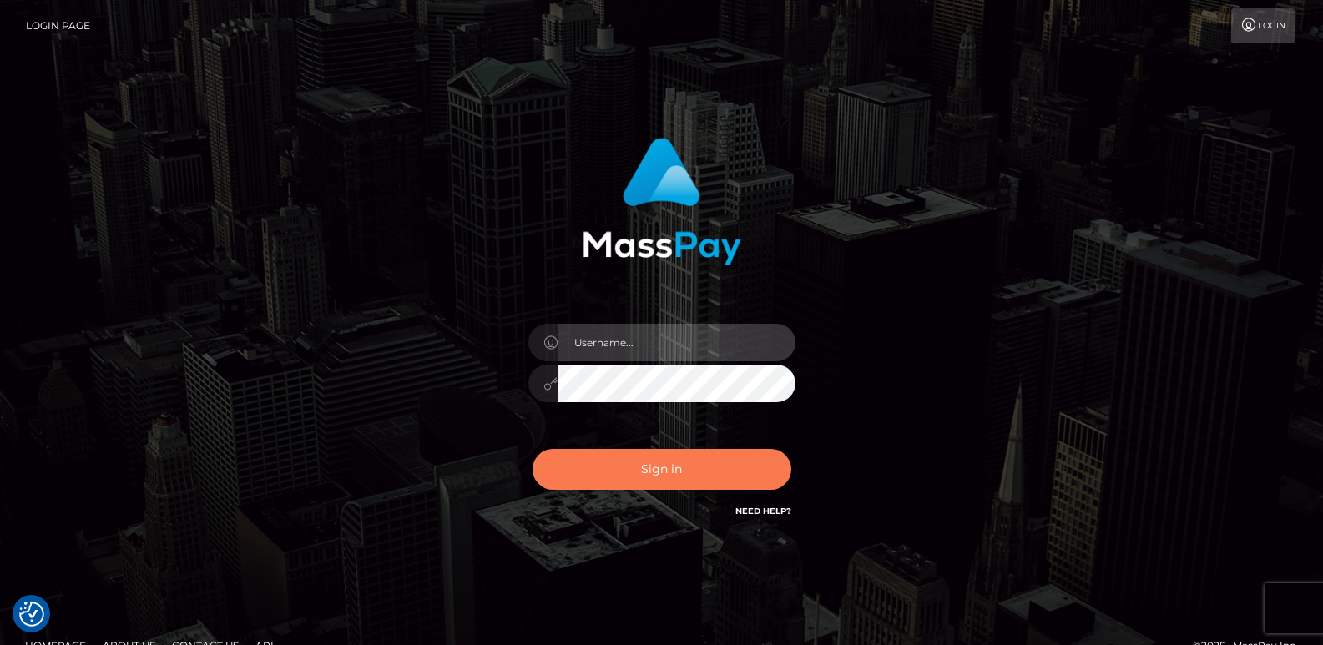
type input "[DOMAIN_NAME]"
click at [596, 481] on button "Sign in" at bounding box center [662, 469] width 259 height 41
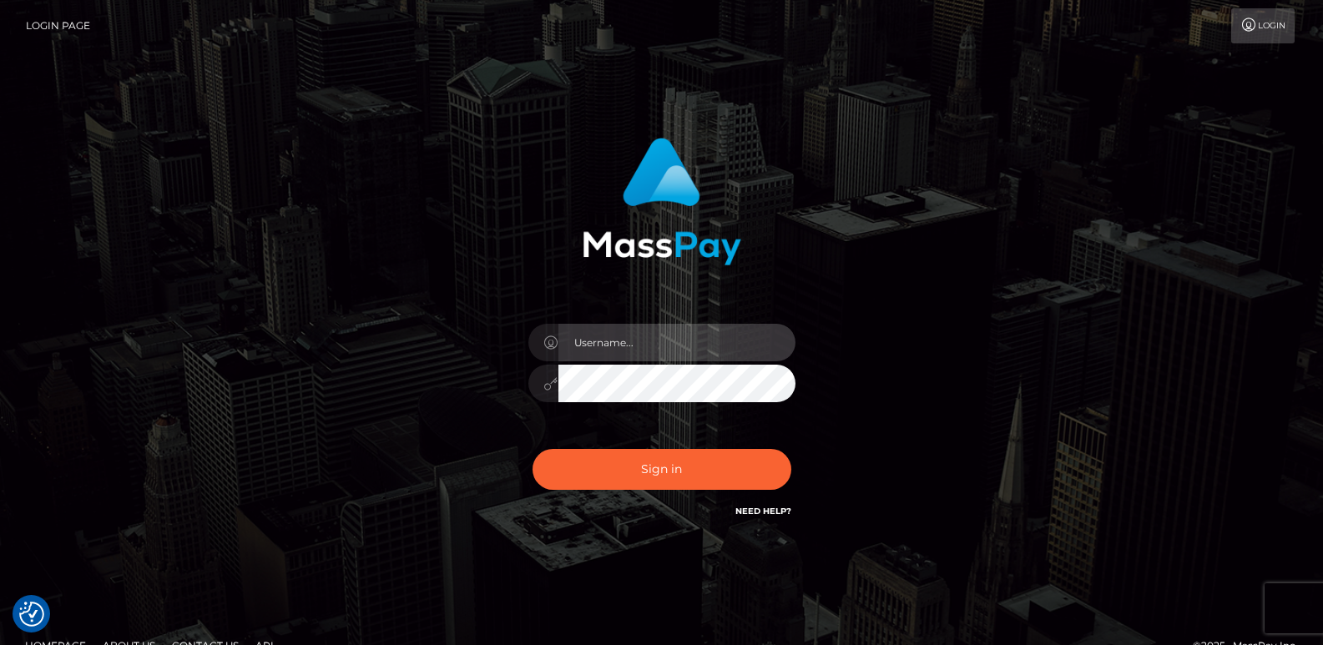
type input "[DOMAIN_NAME]"
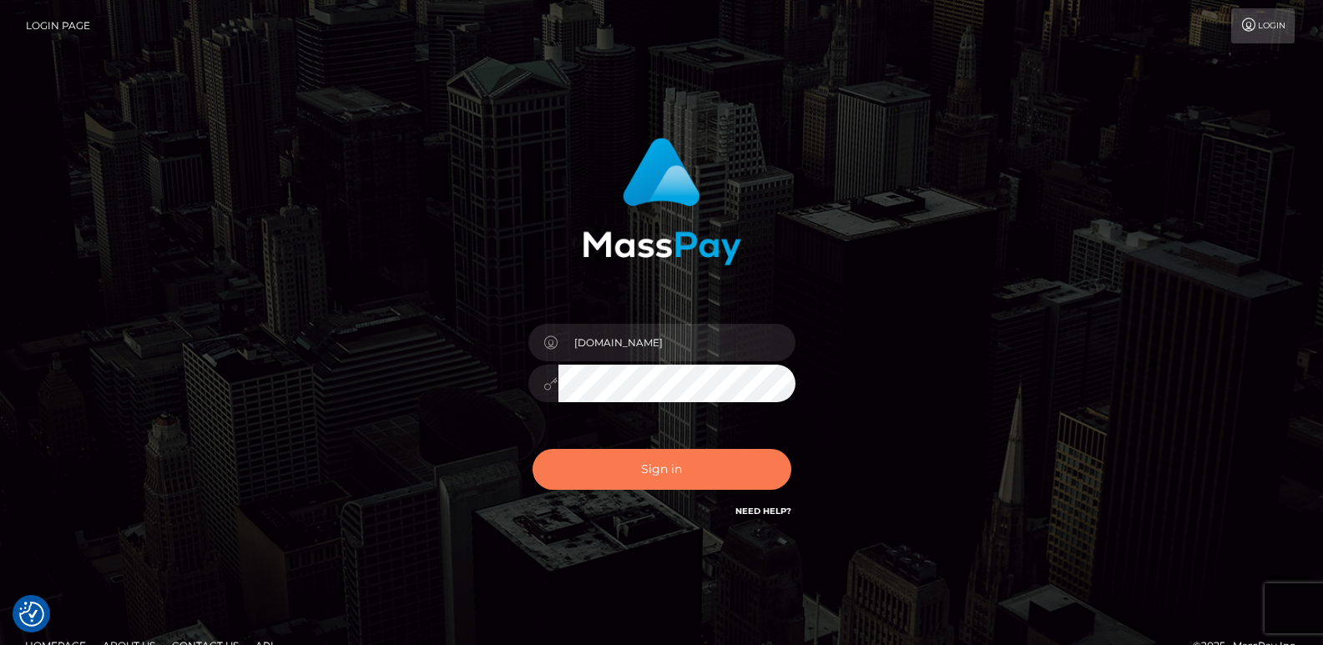
click at [596, 481] on button "Sign in" at bounding box center [662, 469] width 259 height 41
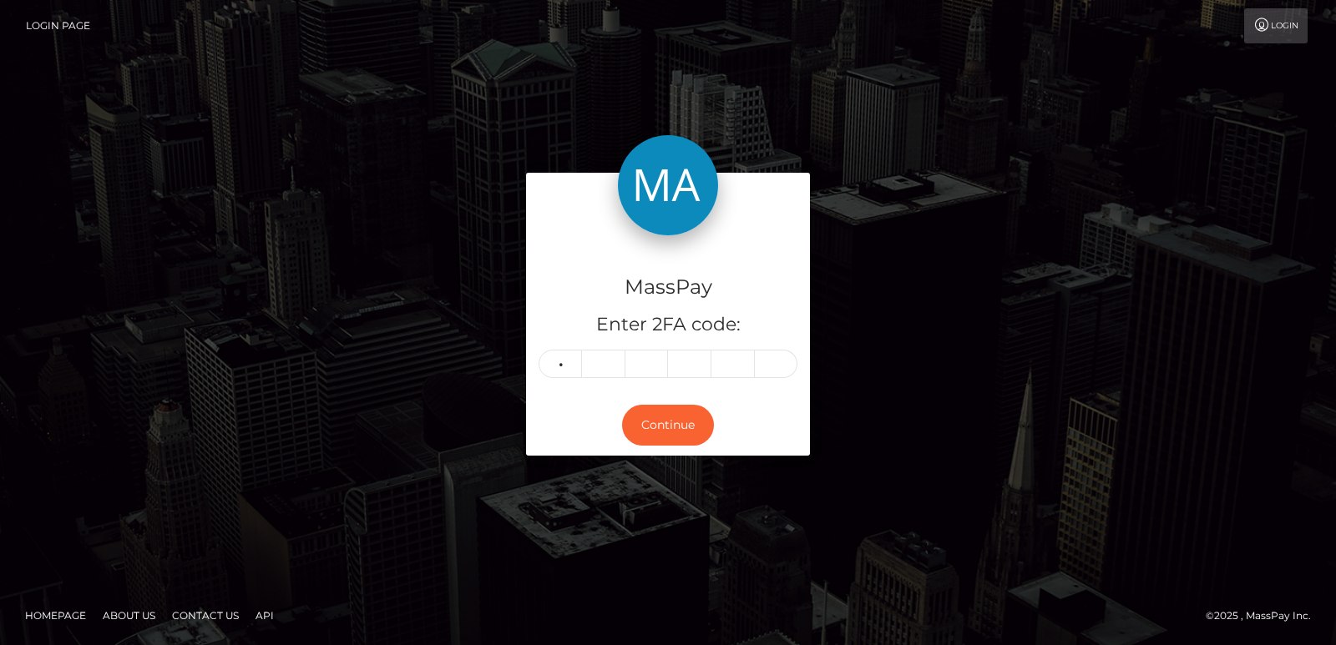
type input "3"
type input "6"
type input "2"
type input "9"
type input "8"
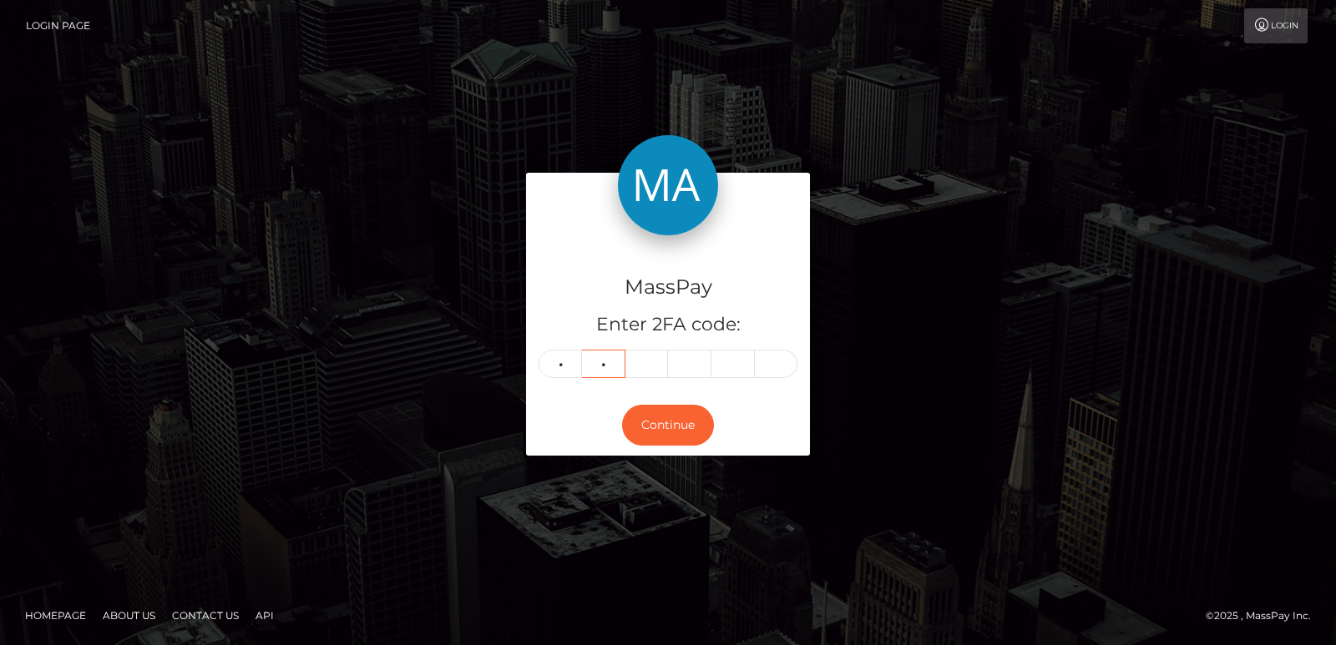
type input "5"
type input "0"
type input "2"
type input "3"
type input "9"
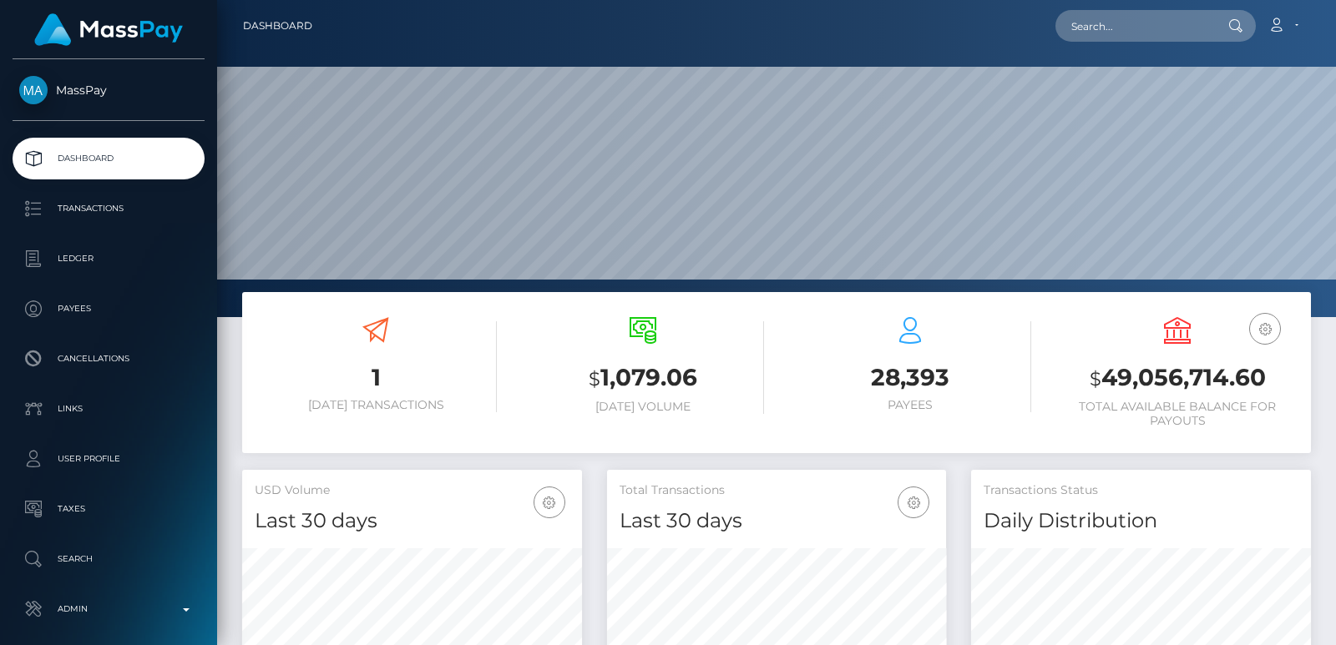
scroll to position [296, 339]
click at [1119, 18] on input "text" at bounding box center [1133, 26] width 157 height 32
paste input "[EMAIL_ADDRESS][DOMAIN_NAME]"
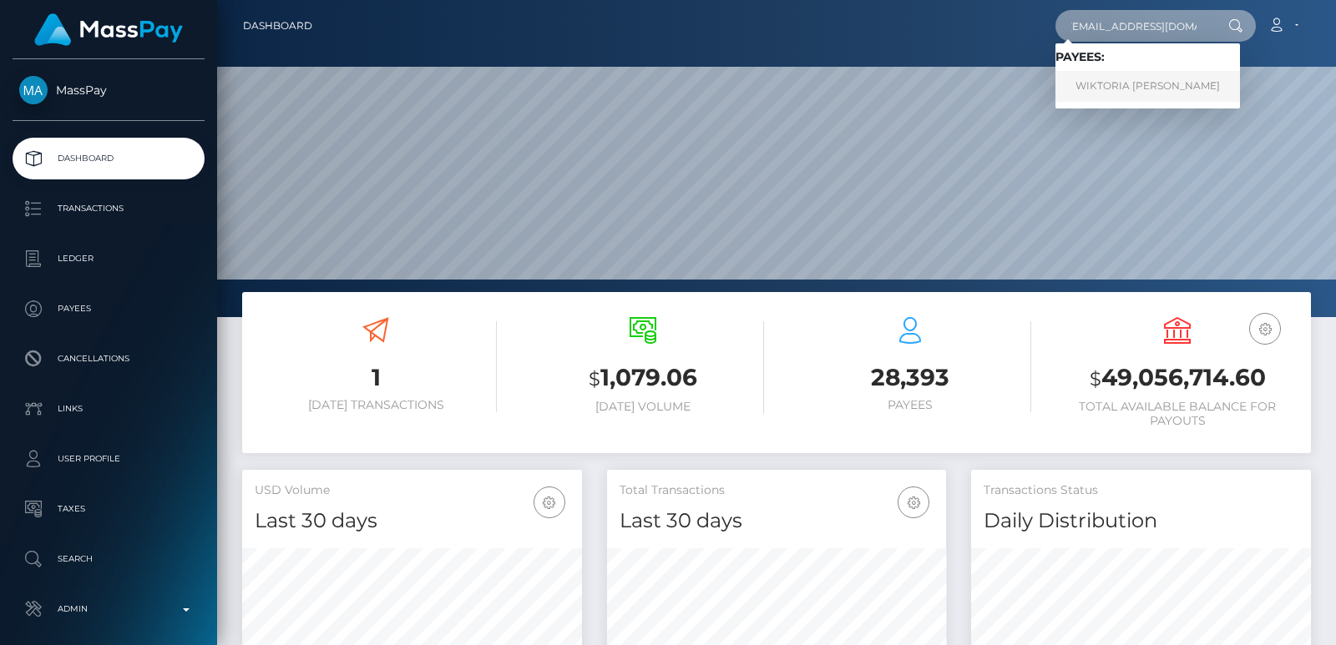
type input "[EMAIL_ADDRESS][DOMAIN_NAME]"
click at [1109, 82] on link "WIKTORIA [PERSON_NAME]" at bounding box center [1147, 86] width 184 height 31
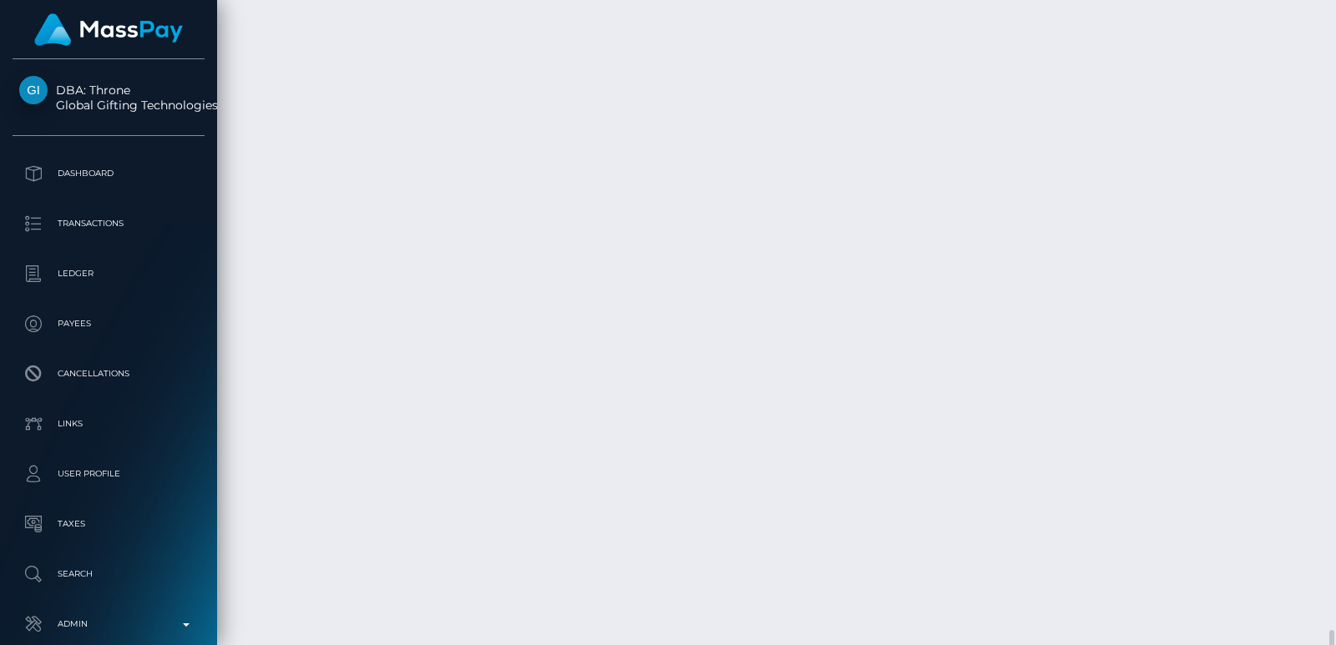
scroll to position [7474, 0]
